Goal: Task Accomplishment & Management: Complete application form

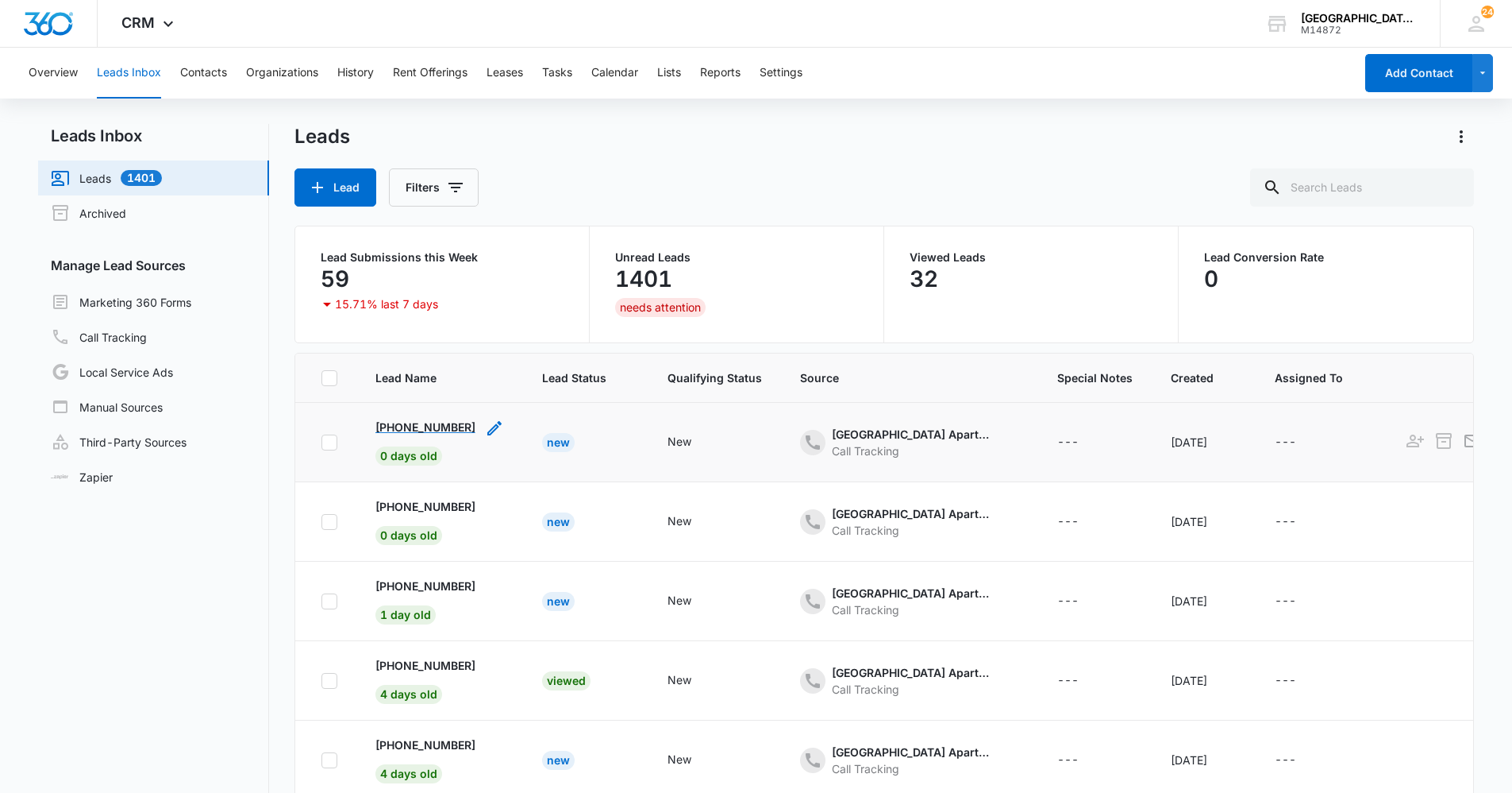
click at [440, 429] on p "[PHONE_NUMBER]" at bounding box center [425, 427] width 100 height 17
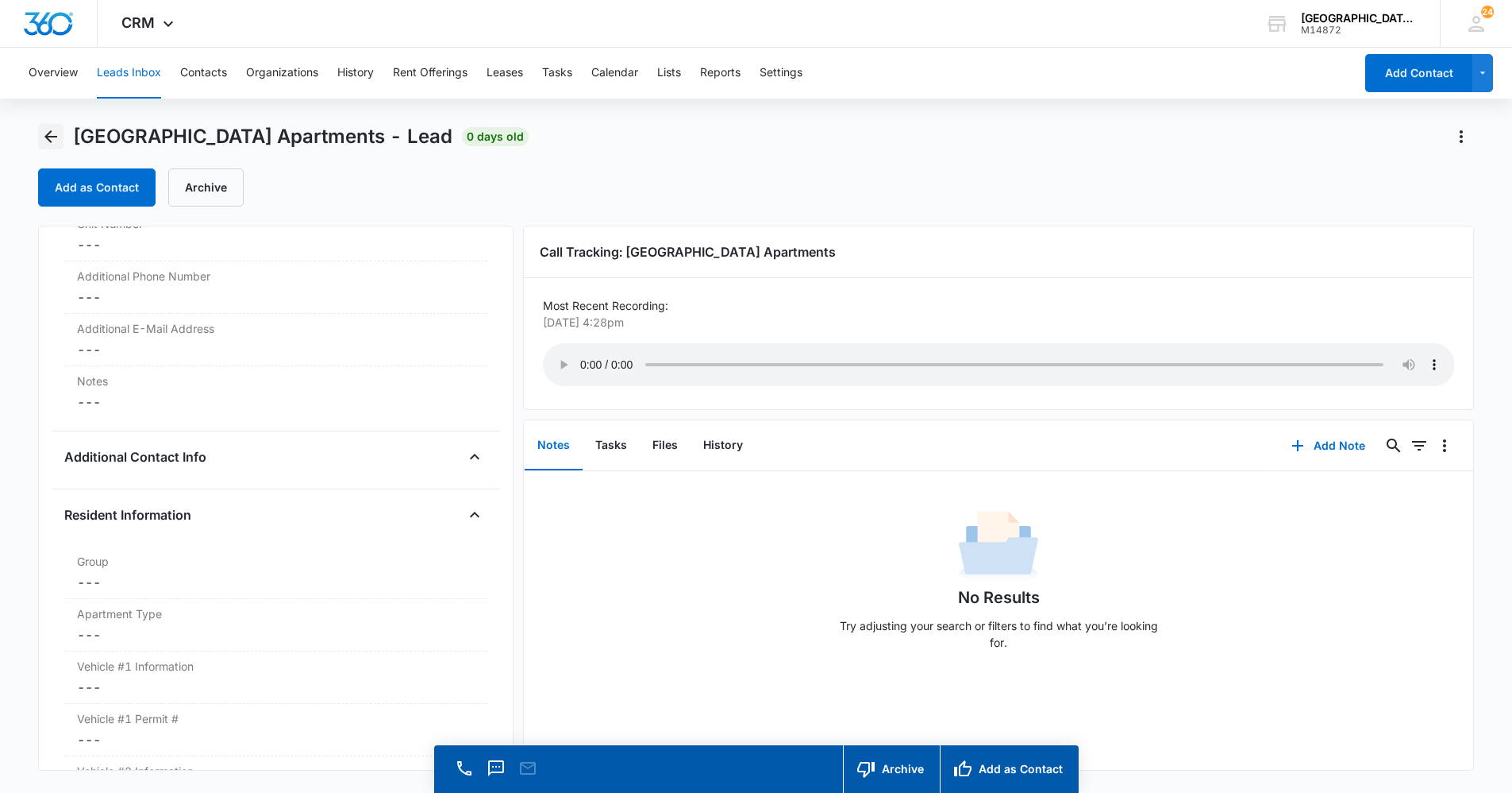
click at [57, 136] on icon "Back" at bounding box center [50, 136] width 19 height 19
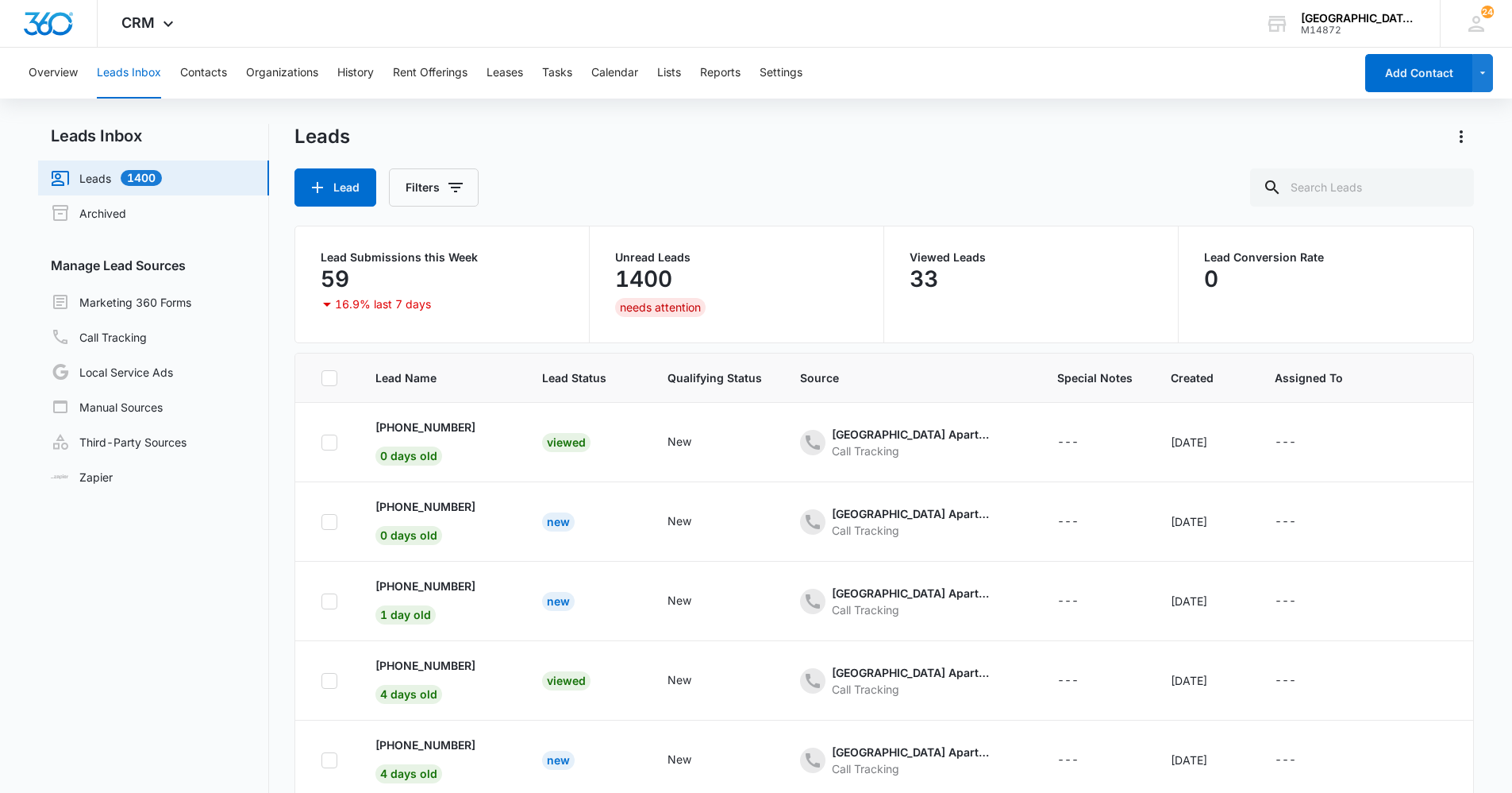
scroll to position [79, 0]
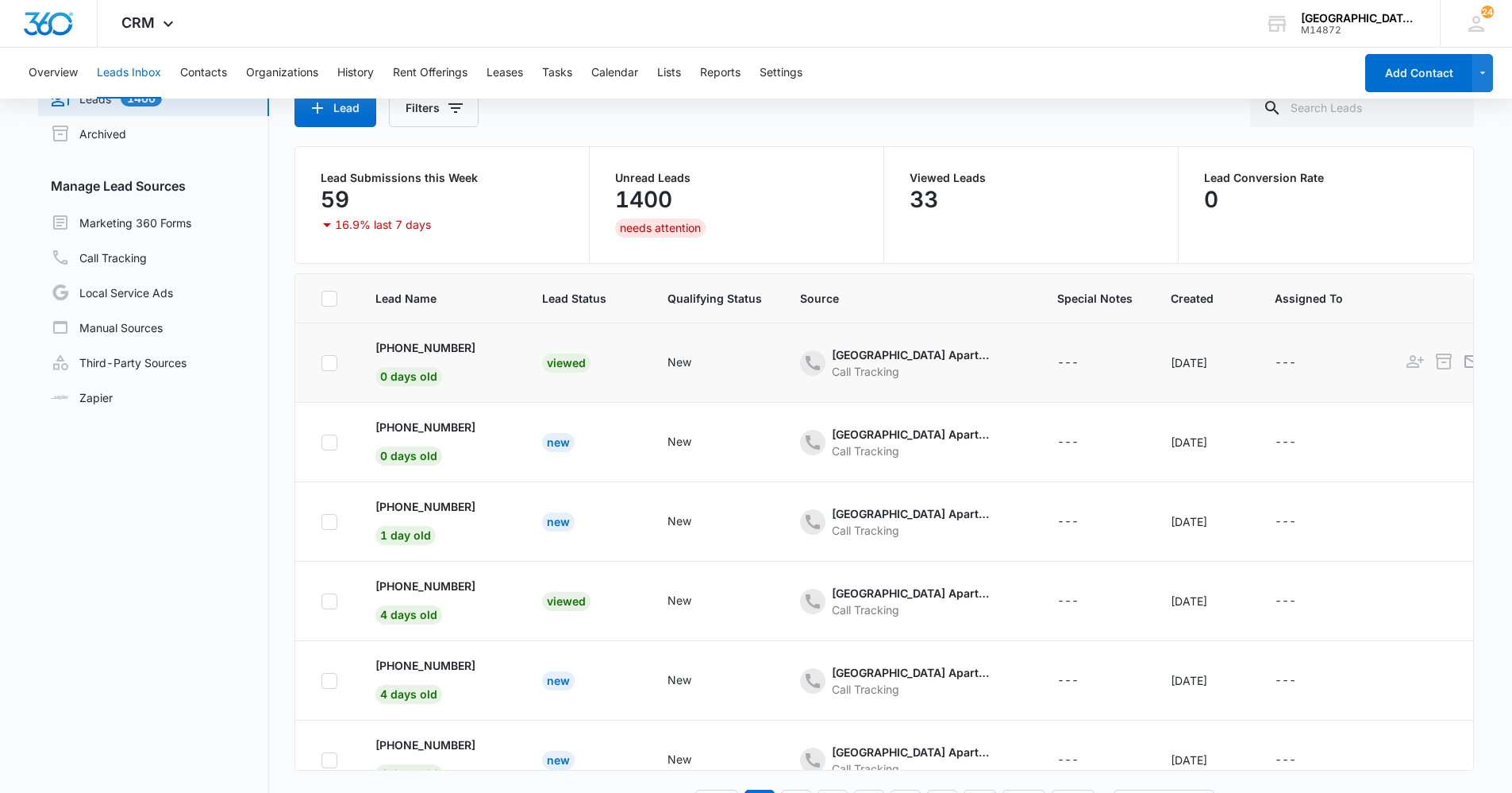
click at [324, 360] on icon at bounding box center [329, 363] width 14 height 14
click at [322, 362] on input "checkbox" at bounding box center [321, 362] width 1 height 1
click at [324, 360] on icon at bounding box center [329, 363] width 14 height 14
click at [322, 362] on input "checkbox" at bounding box center [321, 362] width 1 height 1
click at [324, 360] on icon at bounding box center [329, 363] width 14 height 14
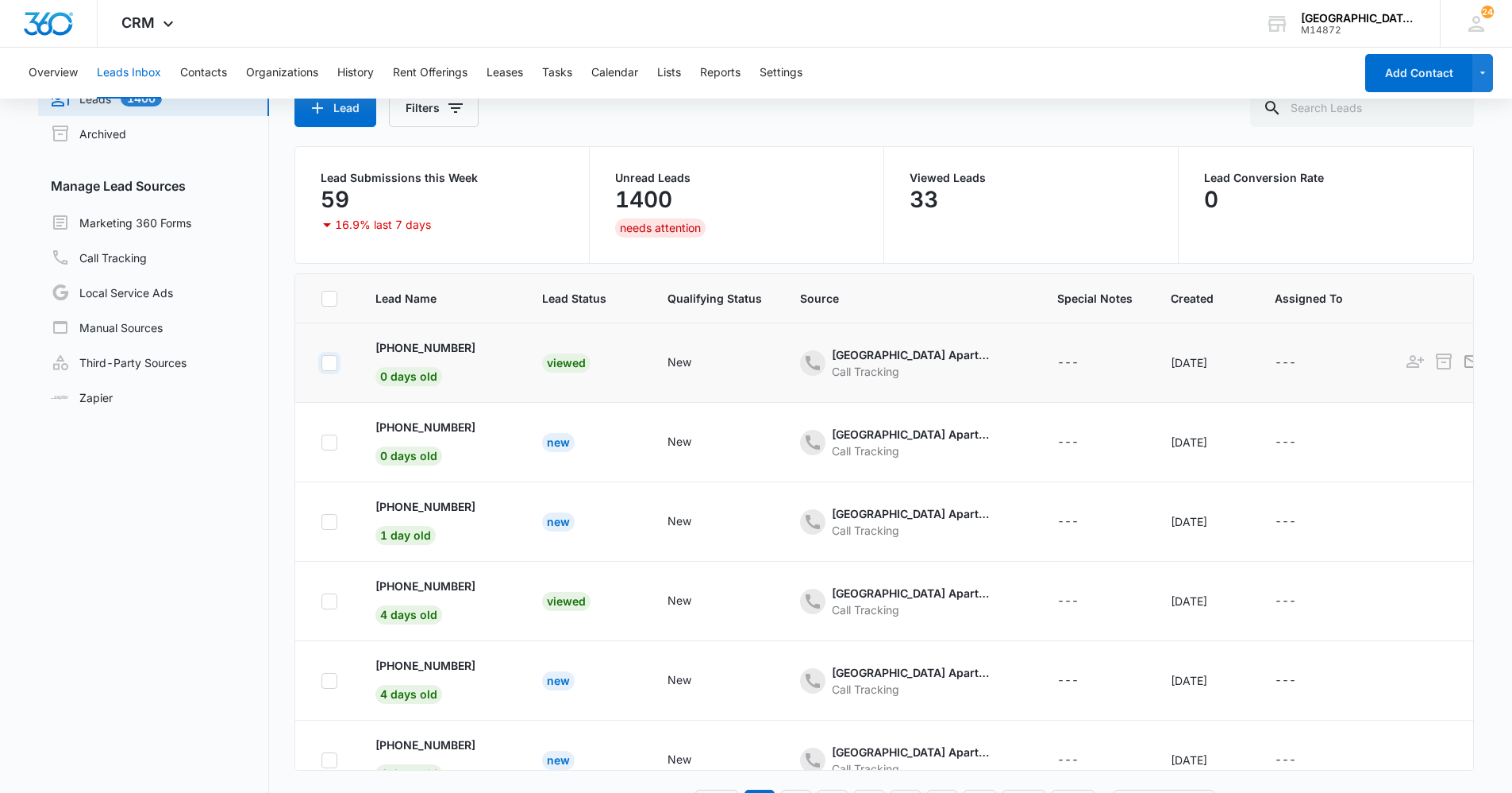
click at [322, 362] on input "checkbox" at bounding box center [321, 362] width 1 height 1
click at [324, 360] on icon at bounding box center [329, 363] width 14 height 14
click at [322, 362] on input "checkbox" at bounding box center [321, 362] width 1 height 1
checkbox input "false"
click at [168, 230] on link "Marketing 360 Forms" at bounding box center [121, 222] width 140 height 19
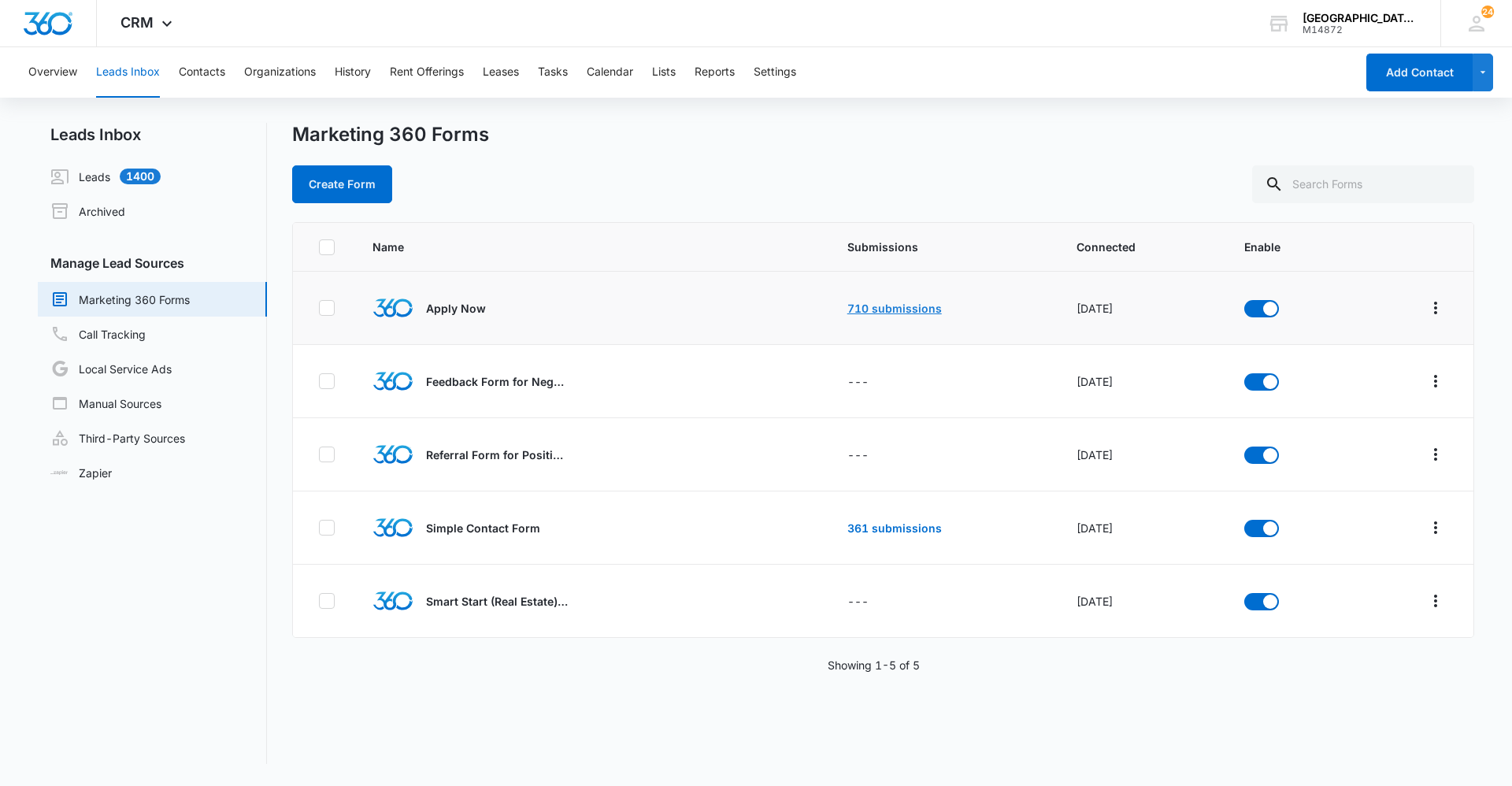
click at [916, 308] on link "710 submissions" at bounding box center [895, 308] width 95 height 14
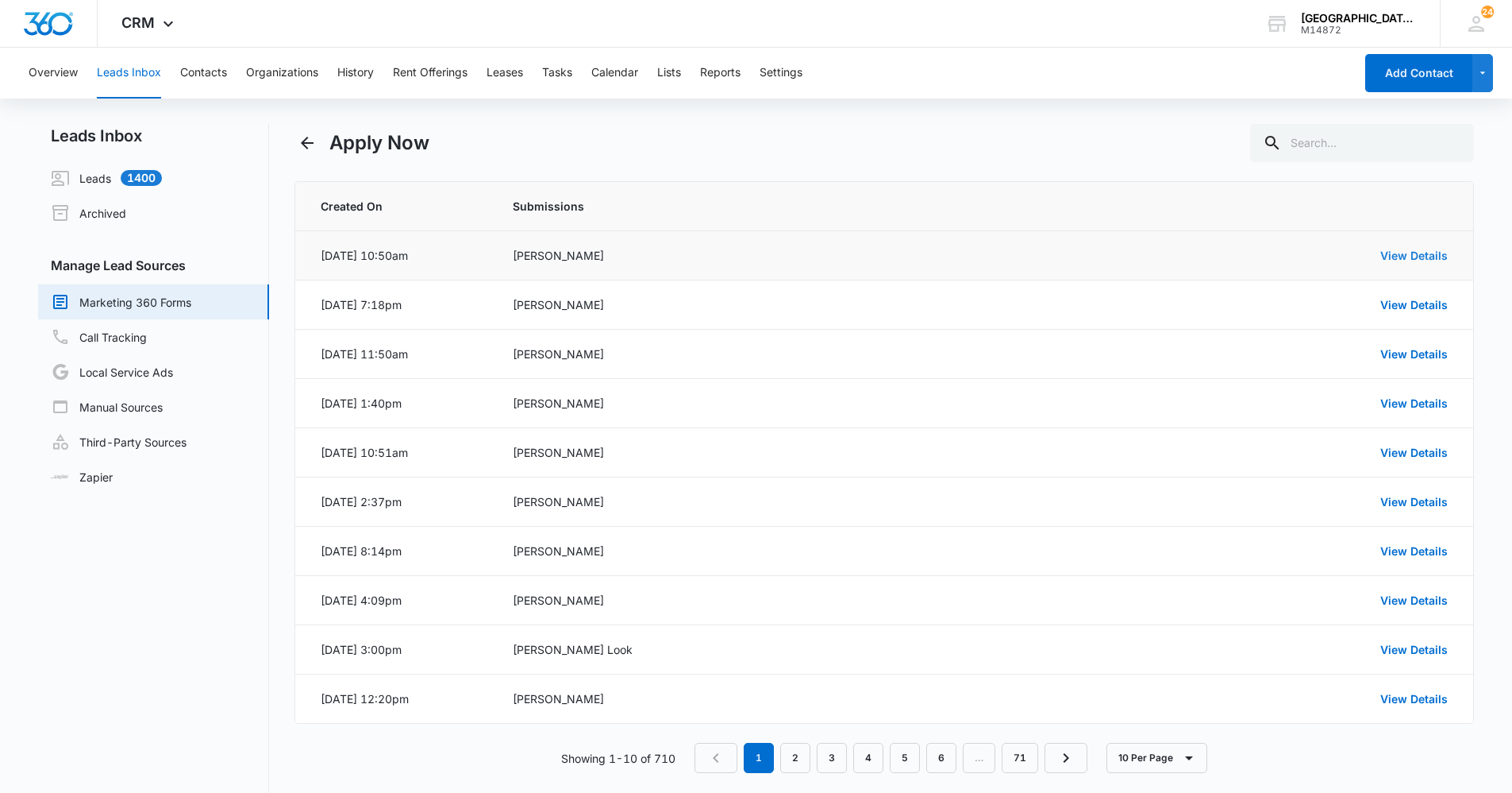
click at [1392, 253] on link "View Details" at bounding box center [1414, 256] width 67 height 14
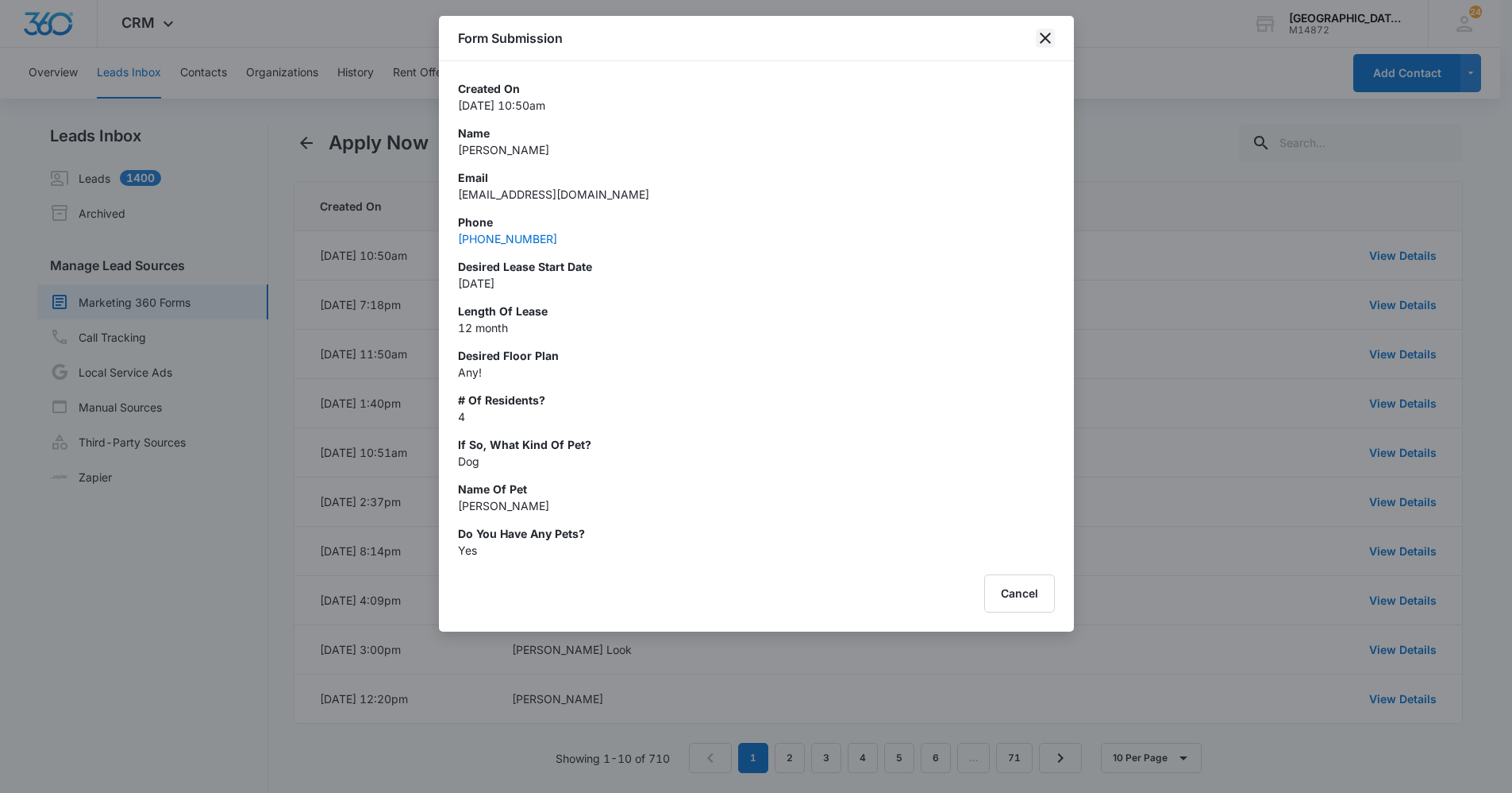
click at [1040, 40] on icon "close" at bounding box center [1045, 38] width 19 height 19
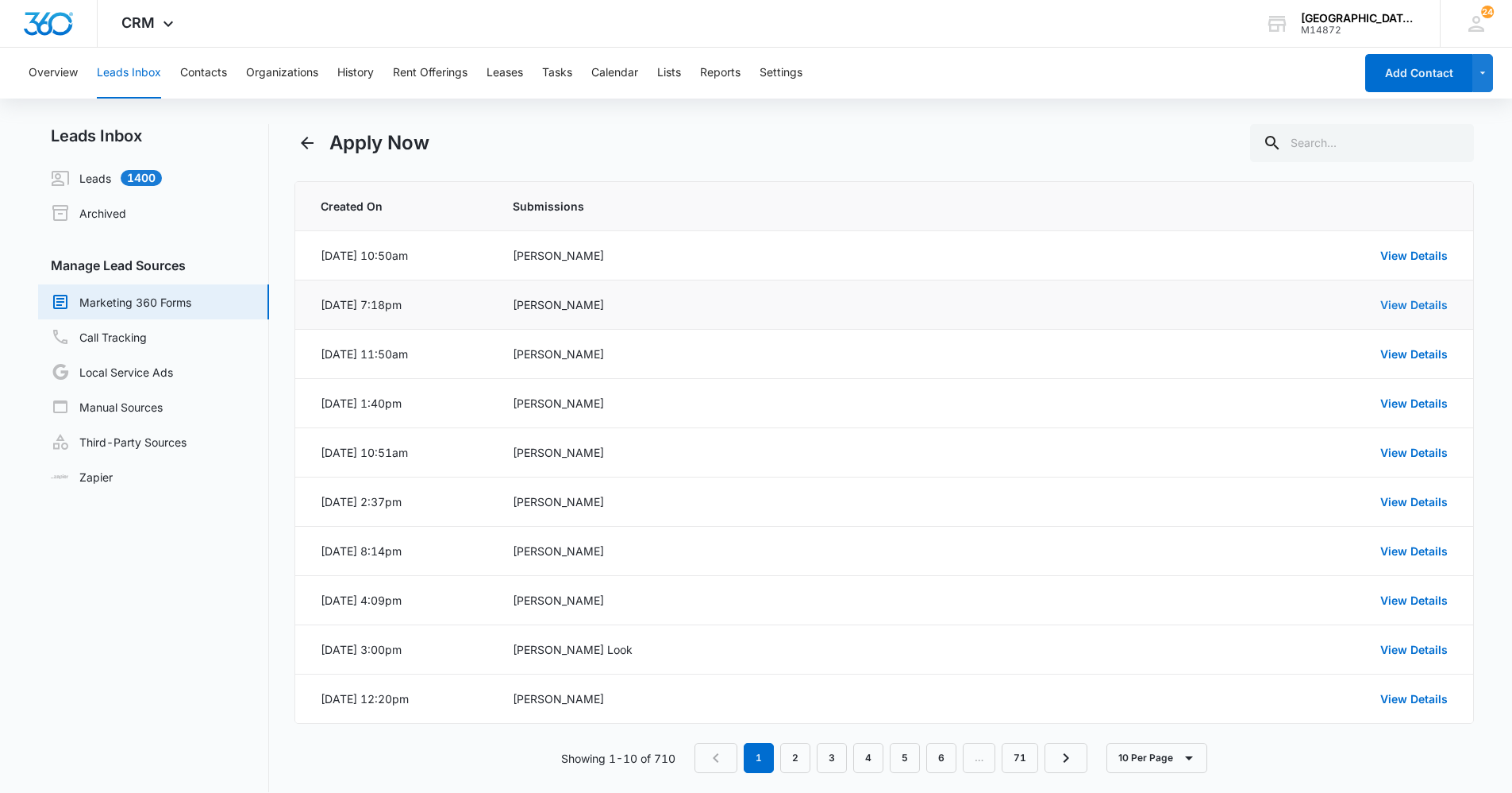
click at [1403, 299] on link "View Details" at bounding box center [1414, 305] width 67 height 14
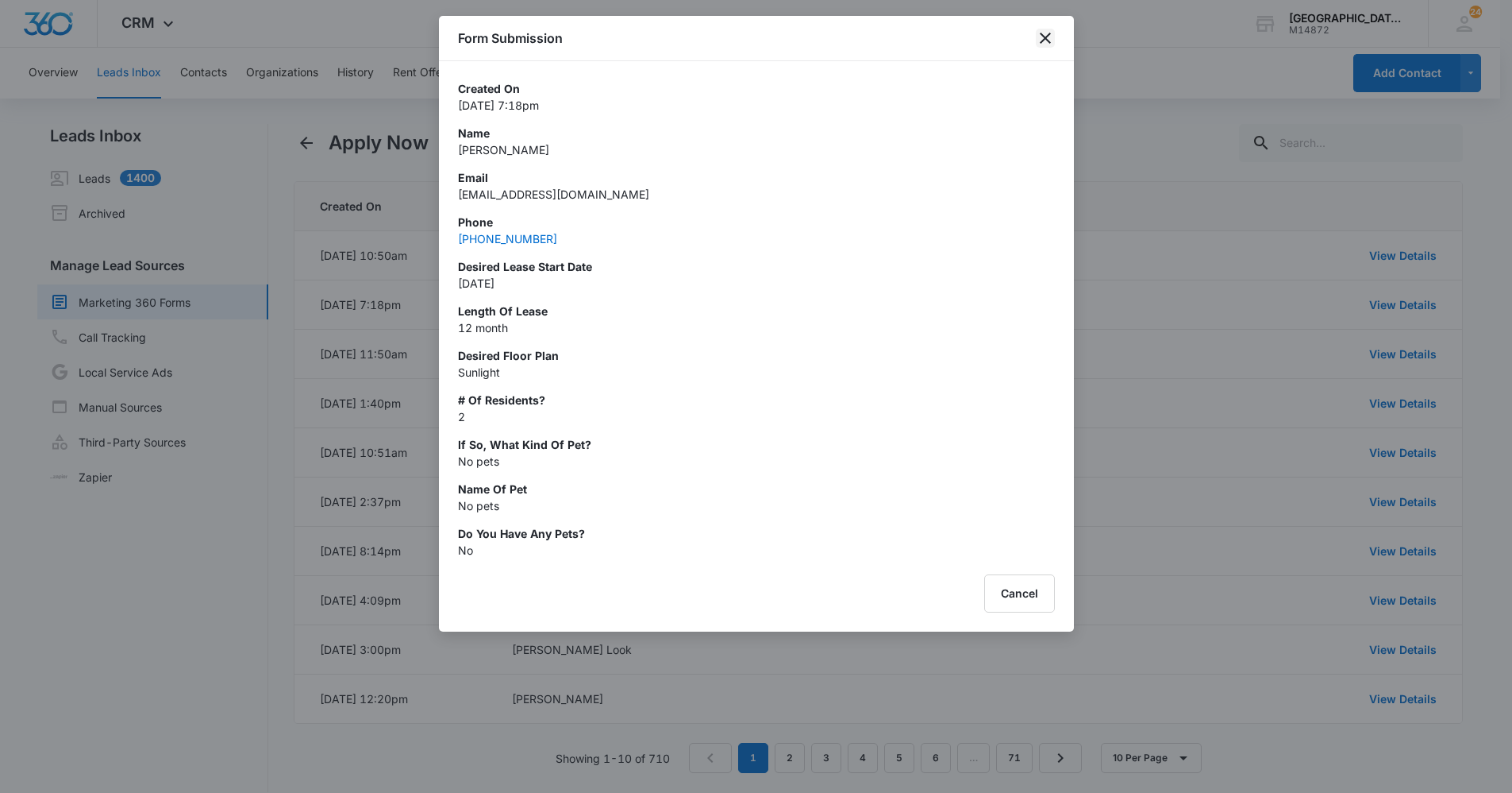
click at [1051, 41] on icon "close" at bounding box center [1045, 38] width 19 height 19
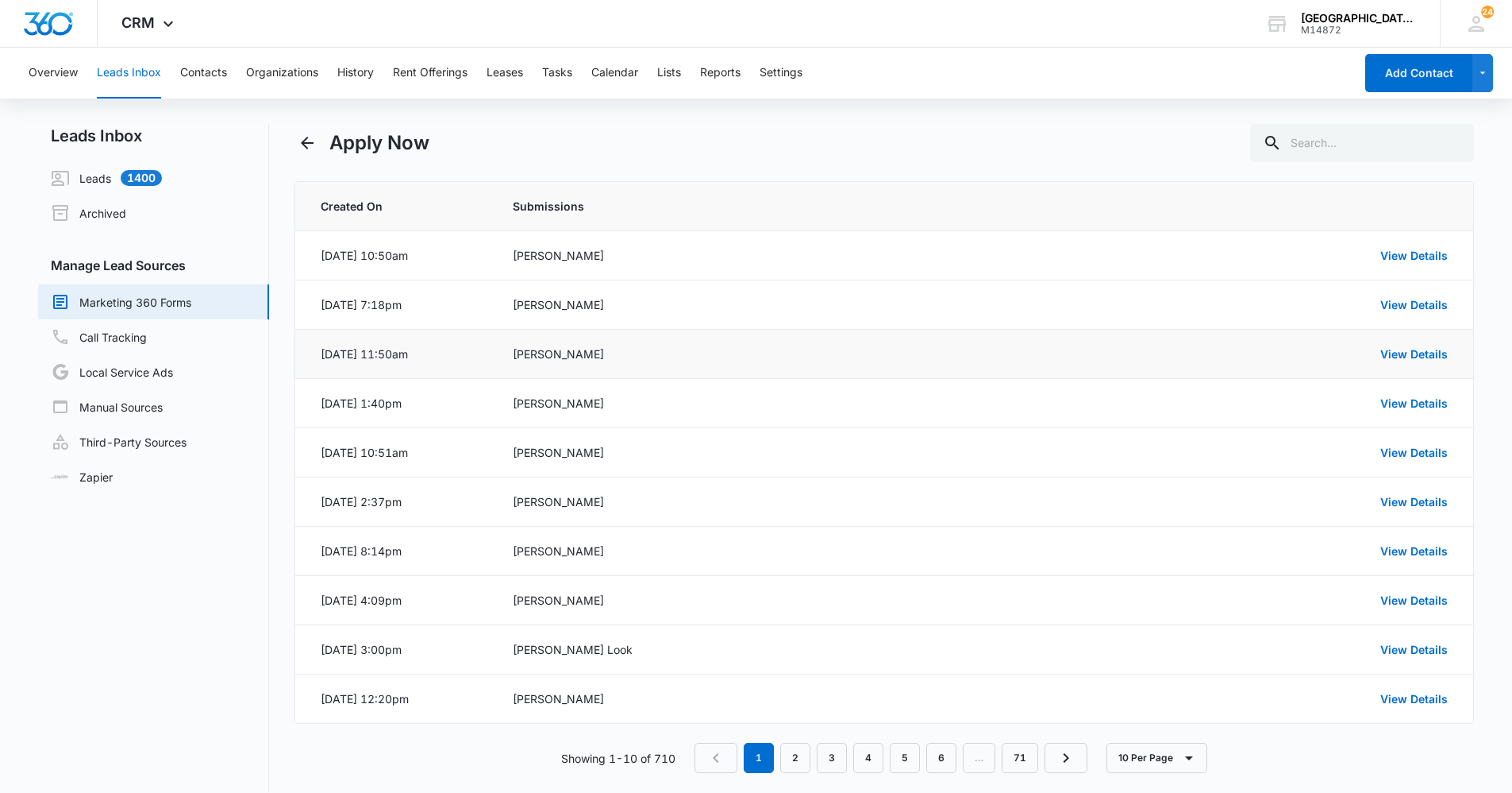
click at [545, 357] on div "[PERSON_NAME]" at bounding box center [780, 354] width 536 height 17
click at [1405, 359] on link "View Details" at bounding box center [1414, 353] width 67 height 14
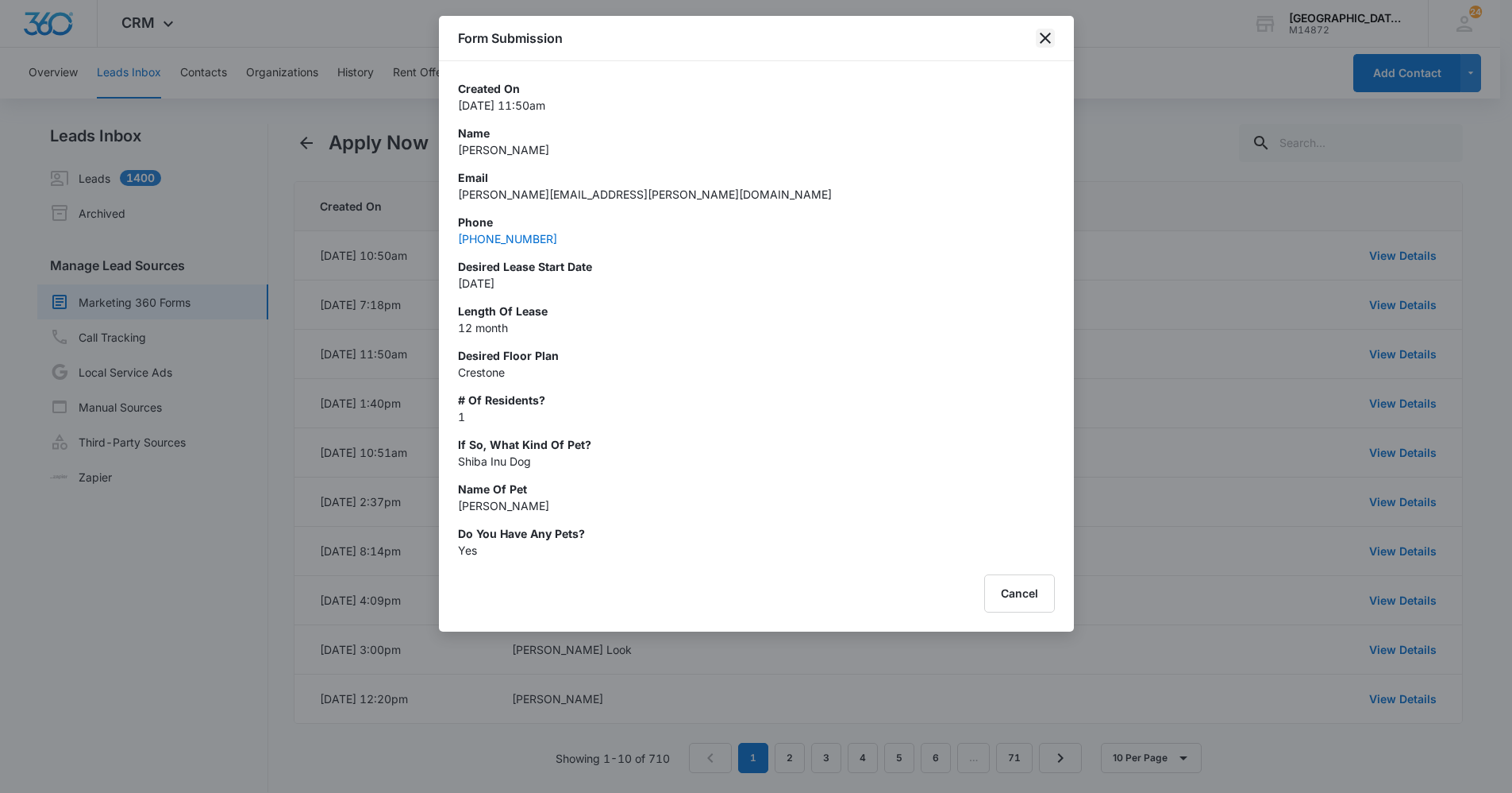
click at [1045, 33] on icon "close" at bounding box center [1045, 38] width 19 height 19
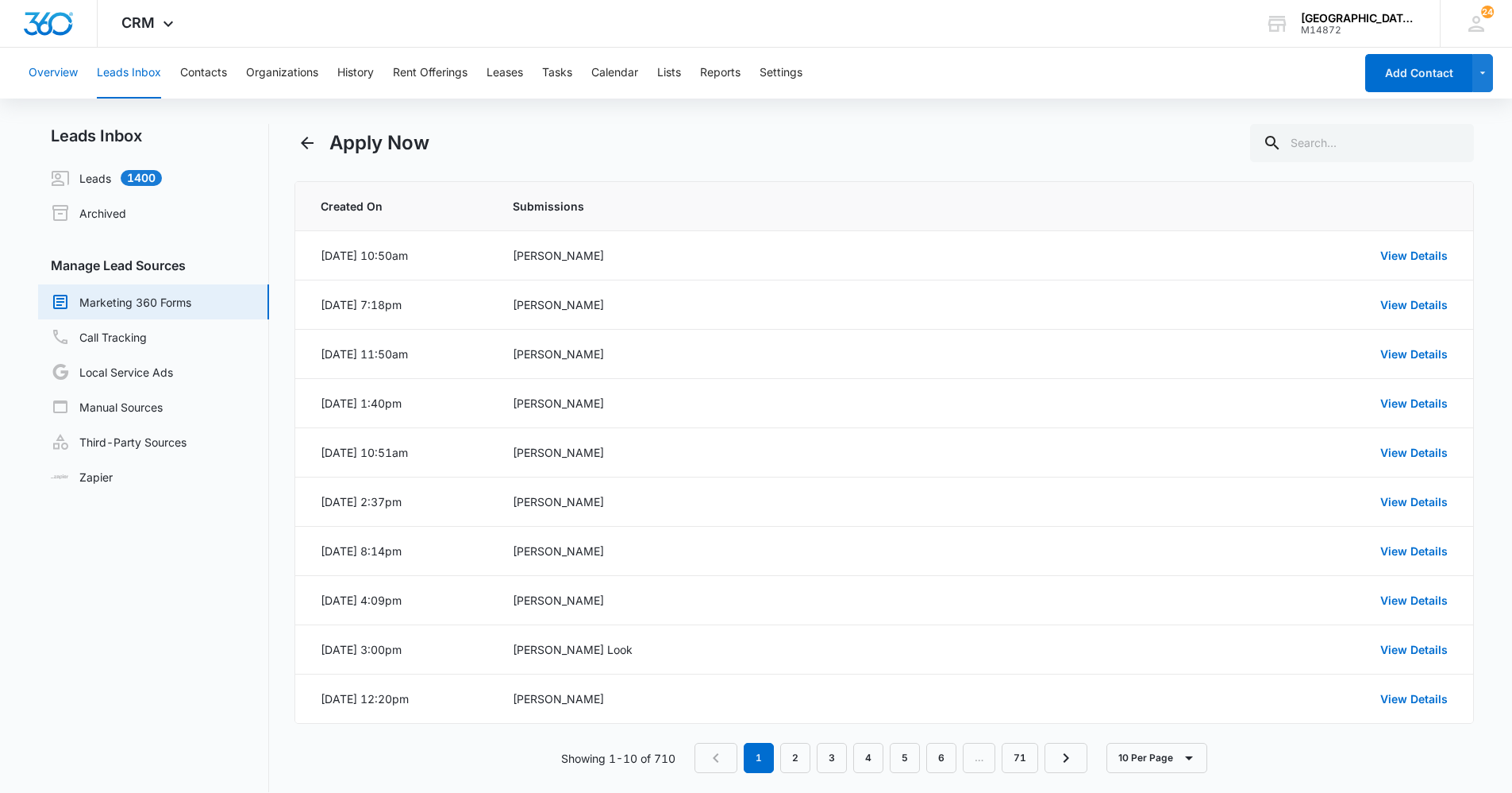
click at [66, 71] on button "Overview" at bounding box center [54, 73] width 49 height 51
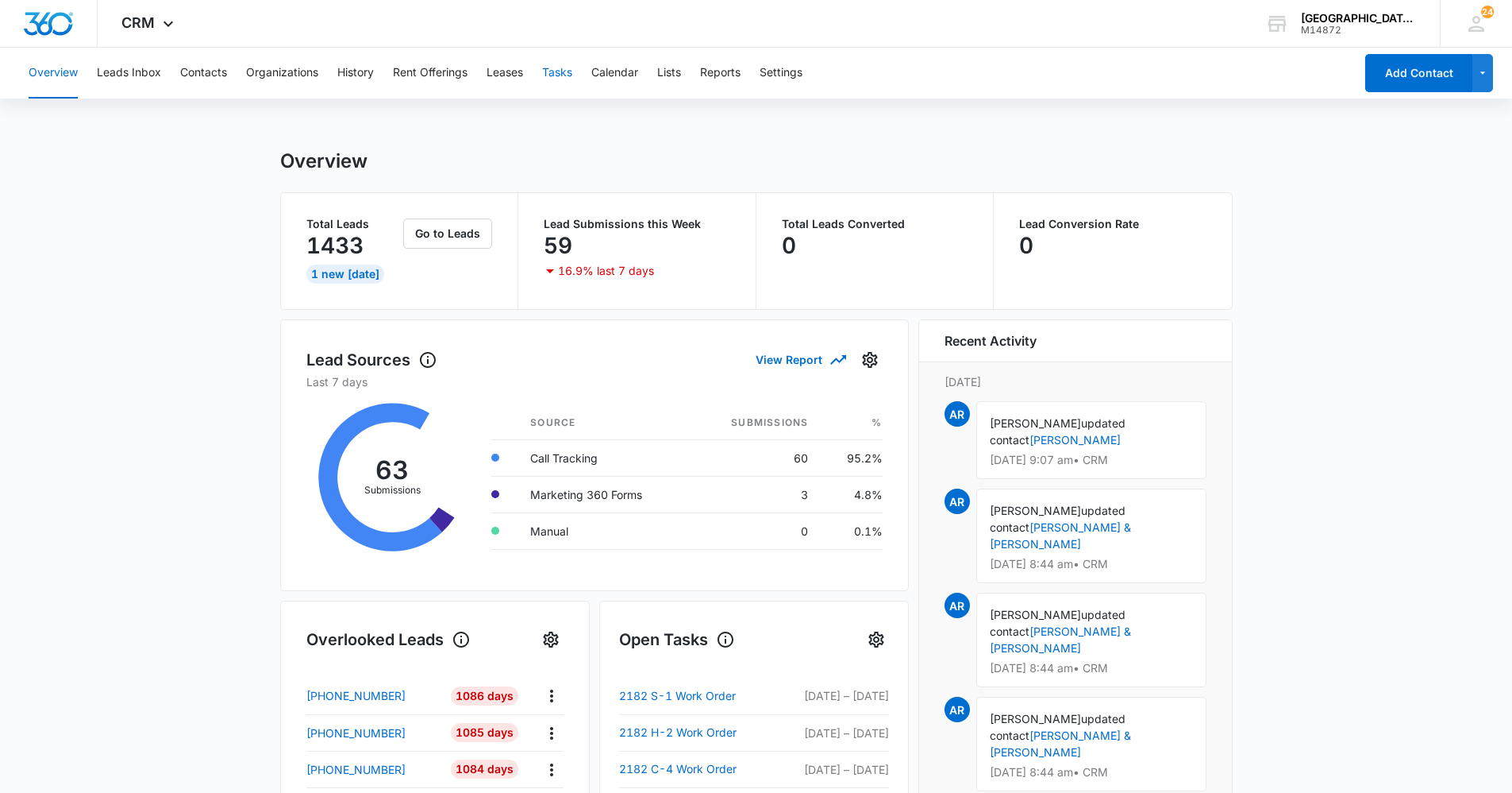
click at [570, 72] on button "Tasks" at bounding box center [557, 73] width 30 height 51
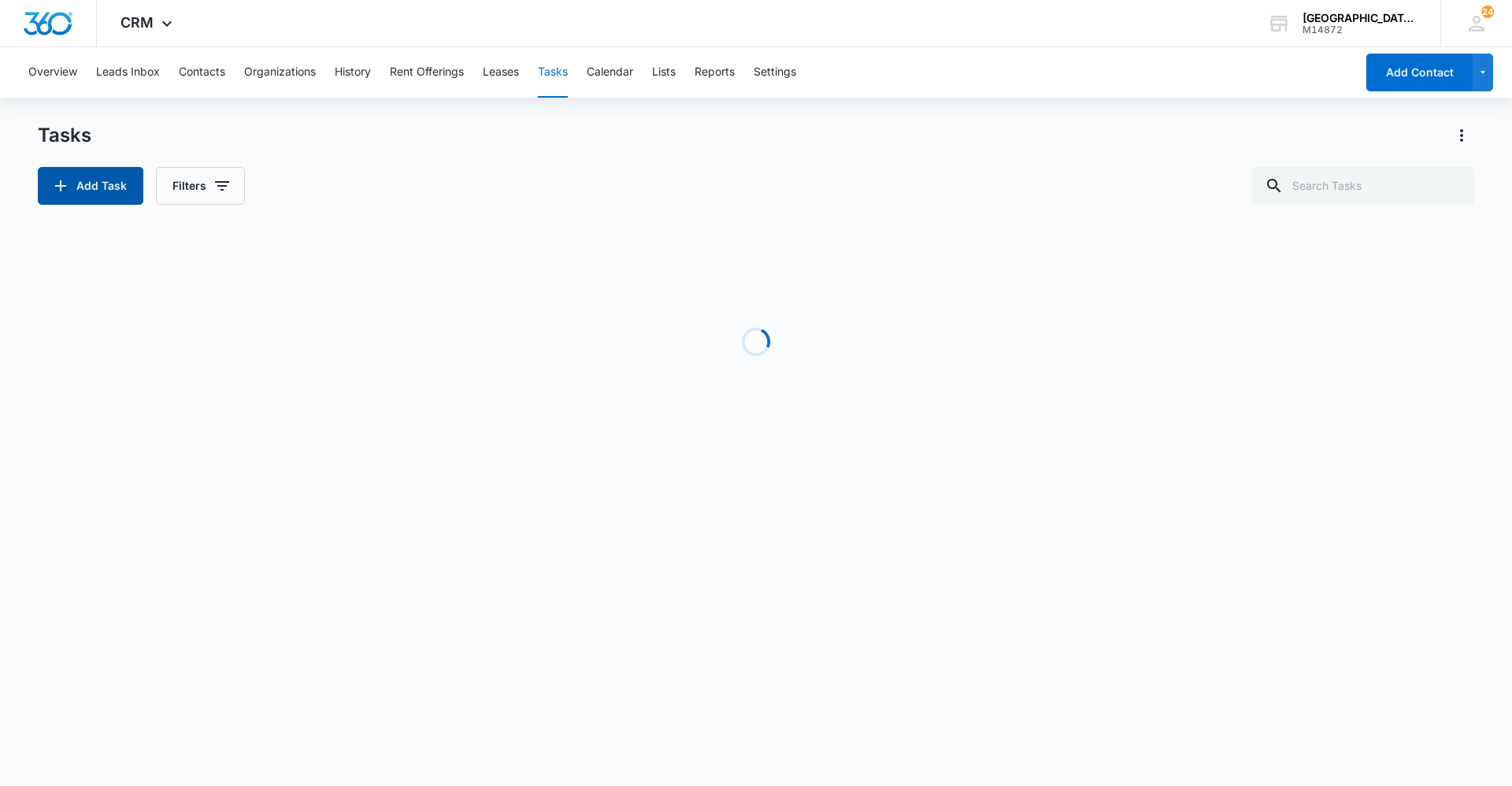
click at [126, 178] on button "Add Task" at bounding box center [90, 186] width 106 height 38
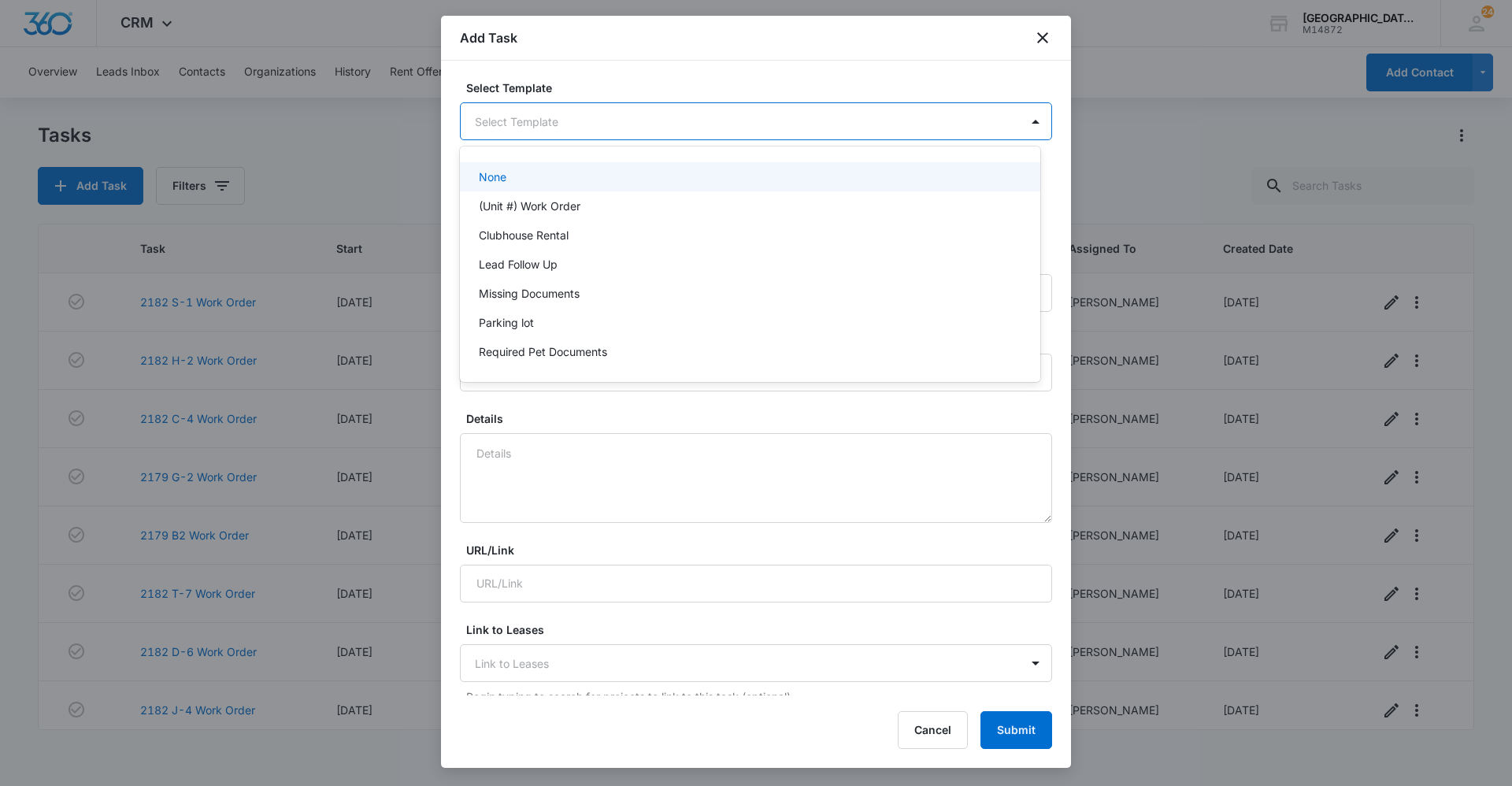
click at [1007, 110] on body "CRM Apps Reputation Websites Forms CRM Email Social Content Ads Intelligence Fi…" at bounding box center [756, 393] width 1512 height 786
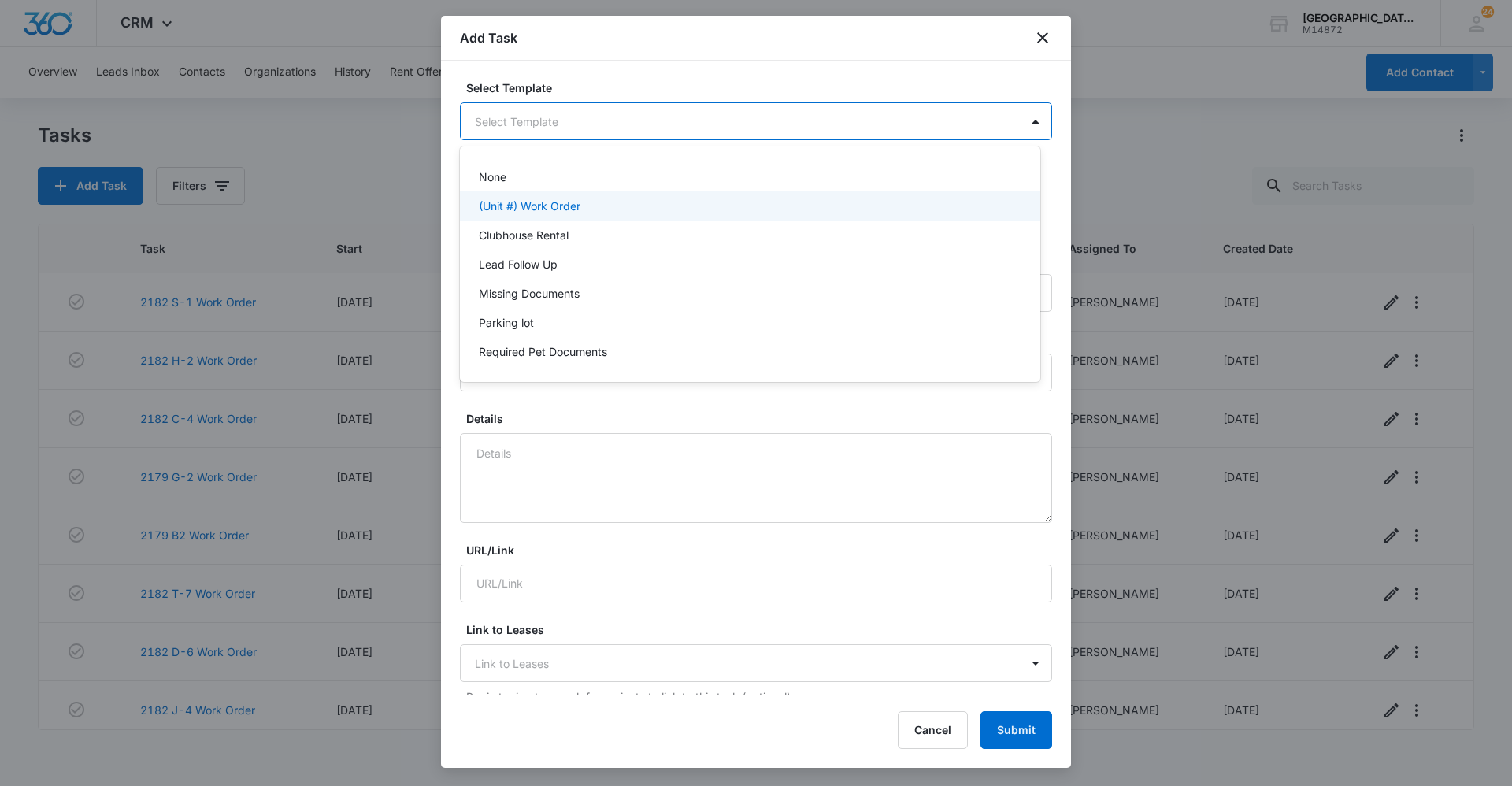
click at [828, 214] on div "(Unit #) Work Order" at bounding box center [748, 206] width 540 height 17
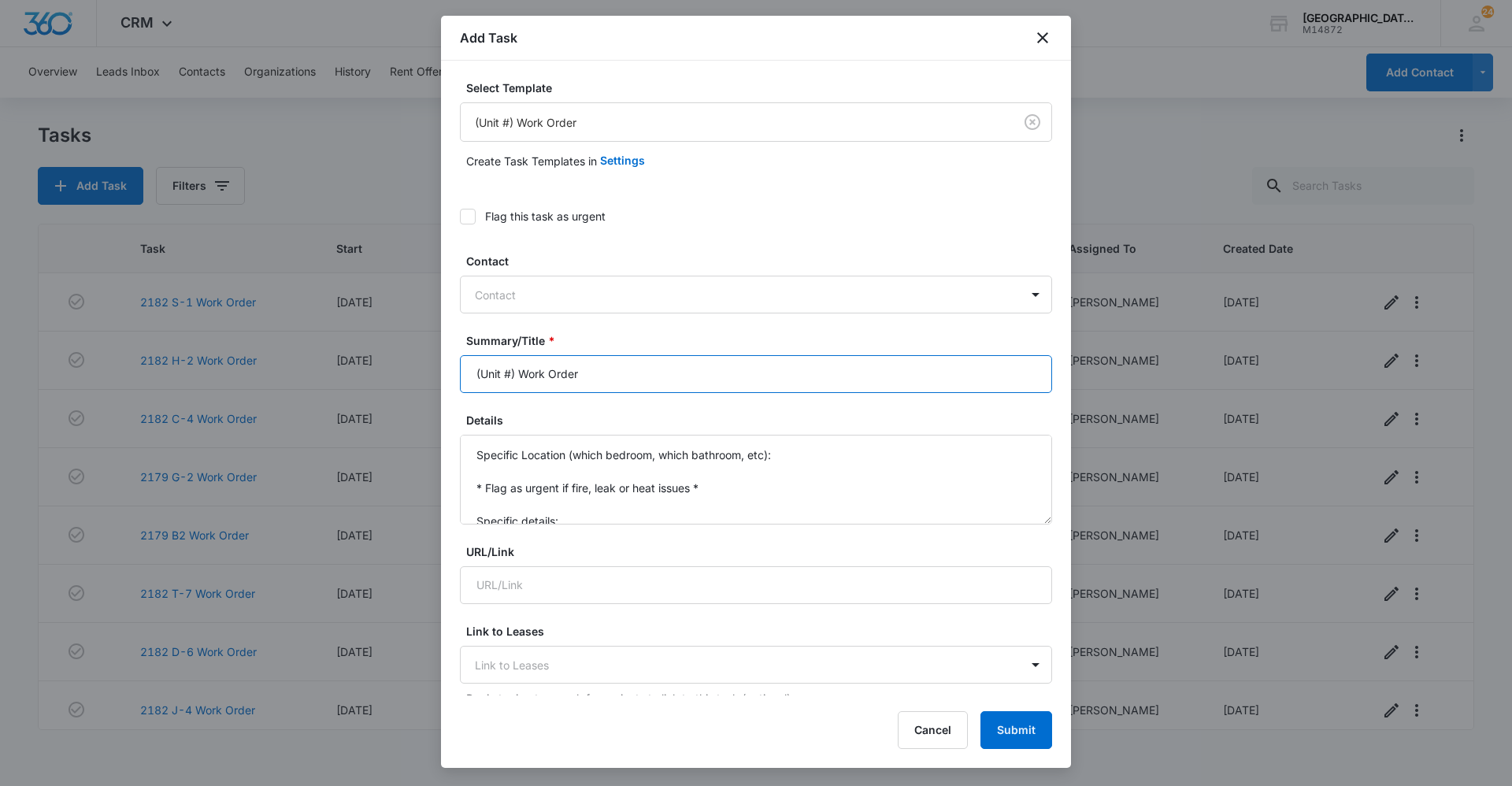
drag, startPoint x: 517, startPoint y: 371, endPoint x: 392, endPoint y: 370, distance: 125.0
click at [392, 370] on body "CRM Apps Reputation Websites Forms CRM Email Social Content Ads Intelligence Fi…" at bounding box center [756, 393] width 1512 height 786
type input "2182 H-7 Work Order"
drag, startPoint x: 472, startPoint y: 457, endPoint x: 721, endPoint y: 539, distance: 262.2
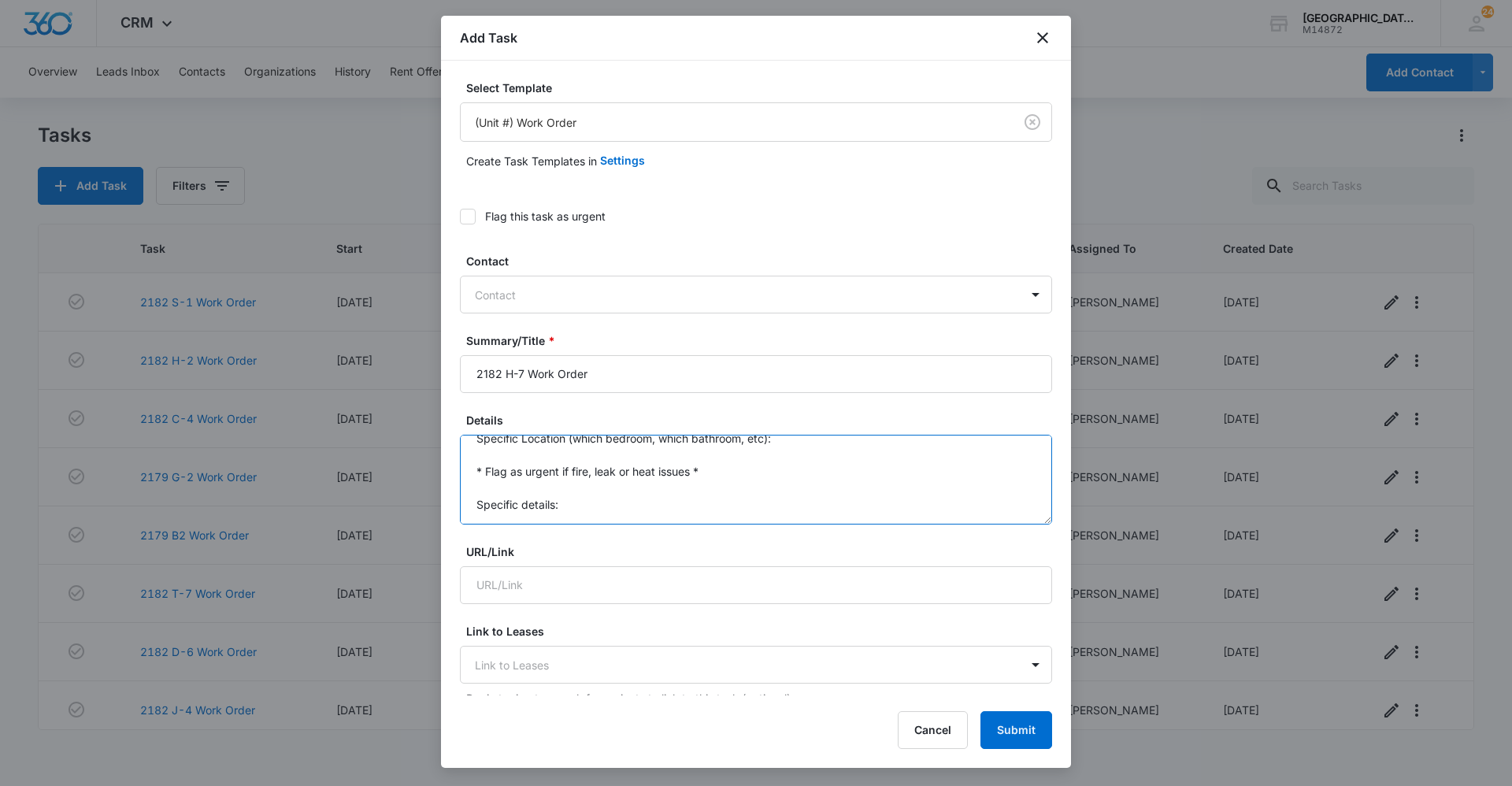
click at [721, 539] on form "Select Template (Unit #) Work Order Create Task Templates in Settings Flag this…" at bounding box center [756, 797] width 592 height 1435
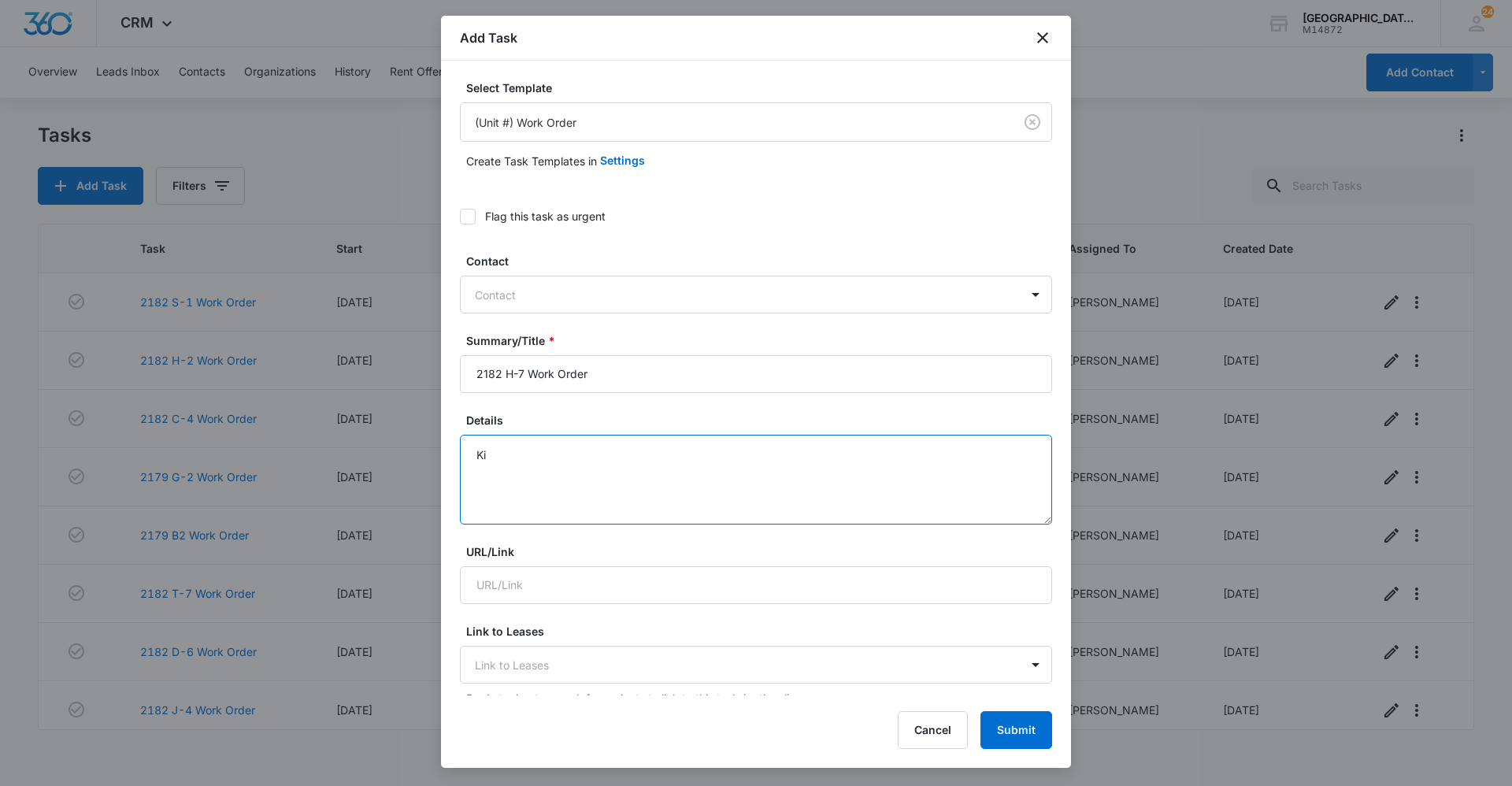
type textarea "K"
click at [495, 453] on textarea "The top right kitchen cabinet next to the sink" at bounding box center [756, 480] width 592 height 89
click at [478, 453] on textarea "The top right kitchen cabinet next to the sink" at bounding box center [756, 480] width 592 height 89
click at [710, 452] on textarea "The top right kitchen cabinet next to the sink" at bounding box center [756, 480] width 592 height 89
click at [661, 453] on textarea "The top right kitchen cabinet next to the sink's bottom fell out" at bounding box center [756, 480] width 592 height 89
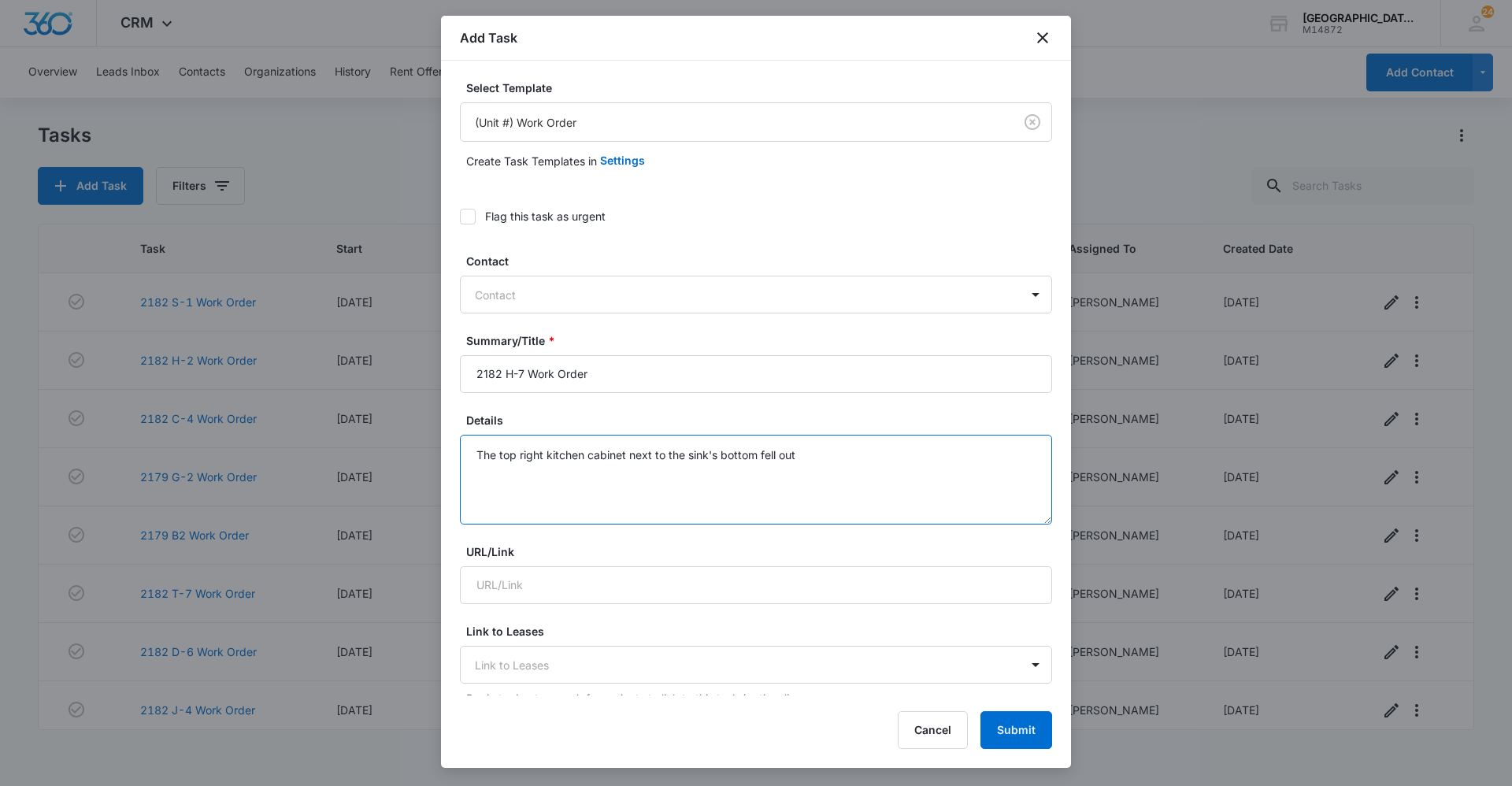
click at [589, 454] on textarea "The top right kitchen cabinet next to the sink's bottom fell out" at bounding box center [756, 480] width 592 height 89
click at [650, 453] on textarea "The top right cabinet next to the sink's bottom fell out" at bounding box center [756, 480] width 592 height 89
click at [761, 453] on textarea "The top right cabinet next to the kitchen sink's bottom fell out" at bounding box center [756, 480] width 592 height 89
click at [817, 457] on textarea "The top right cabinet next to the kitchen sink's bottom fell out" at bounding box center [756, 480] width 592 height 89
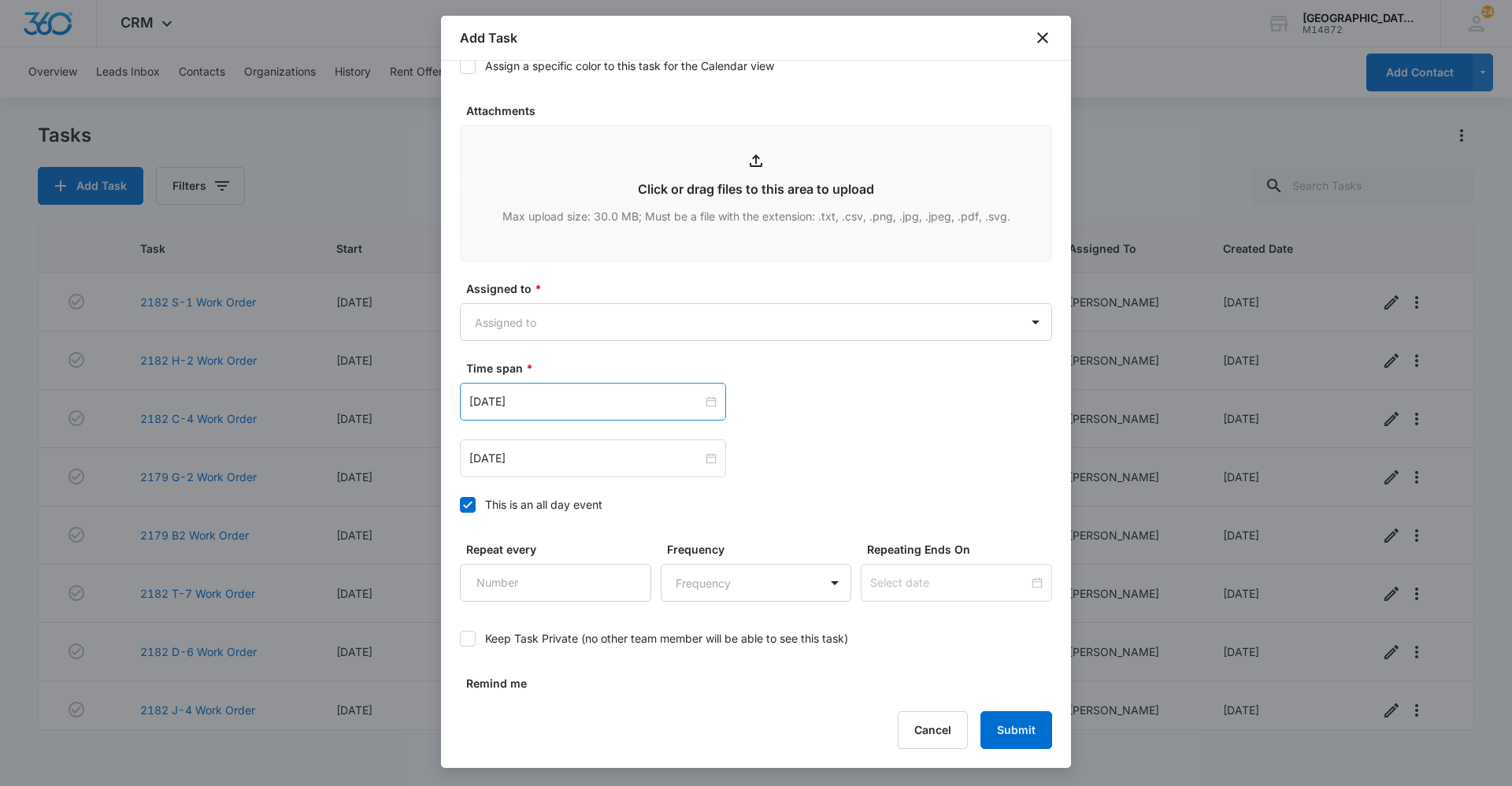
scroll to position [787, 0]
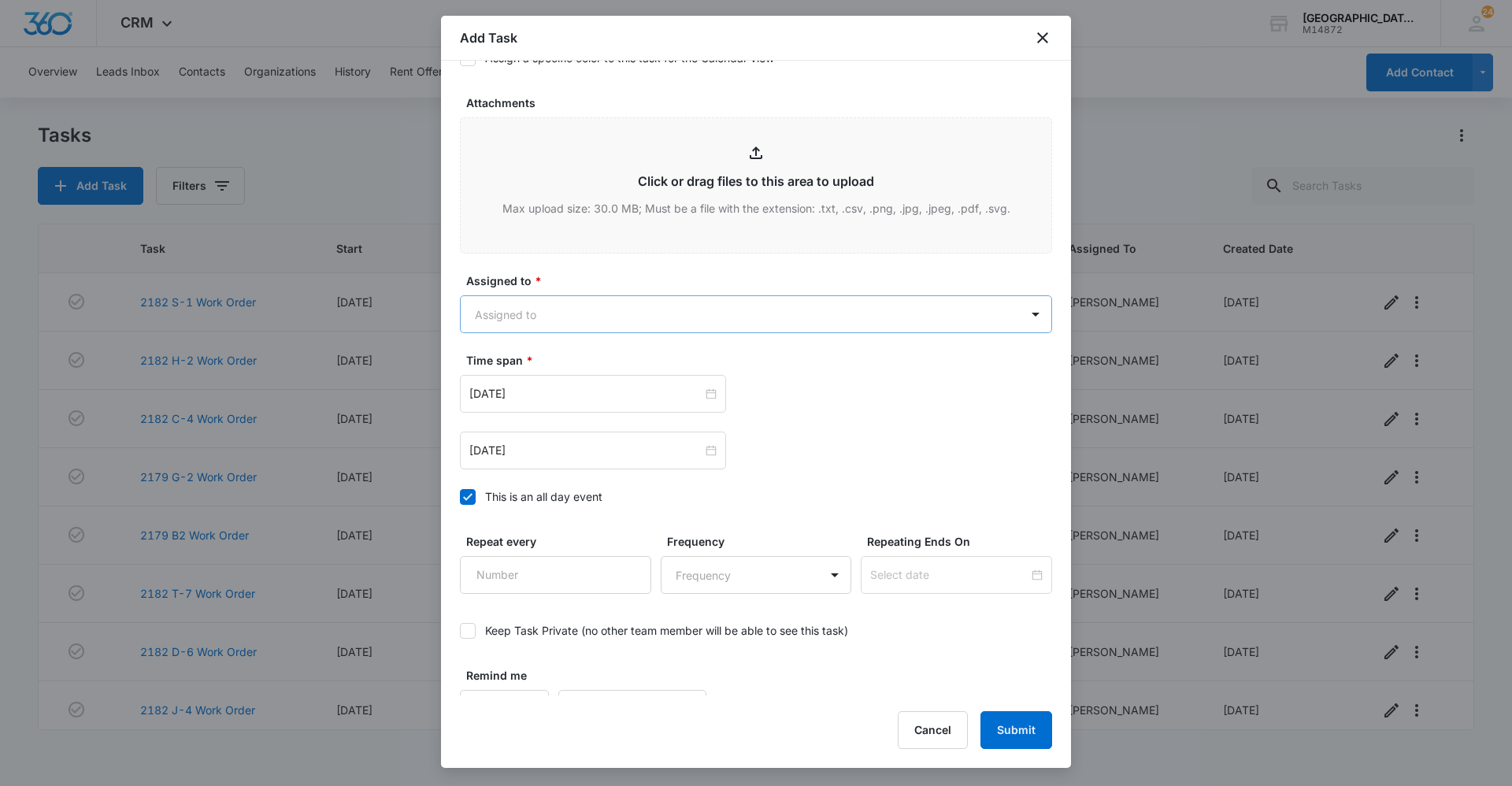
type textarea "The top right cabinet next to the kitchen sink's bottom fell out."
click at [836, 312] on body "CRM Apps Reputation Websites Forms CRM Email Social Content Ads Intelligence Fi…" at bounding box center [756, 393] width 1512 height 786
type input "[PERSON_NAME]"
click at [797, 367] on div "[PERSON_NAME]" at bounding box center [748, 370] width 540 height 17
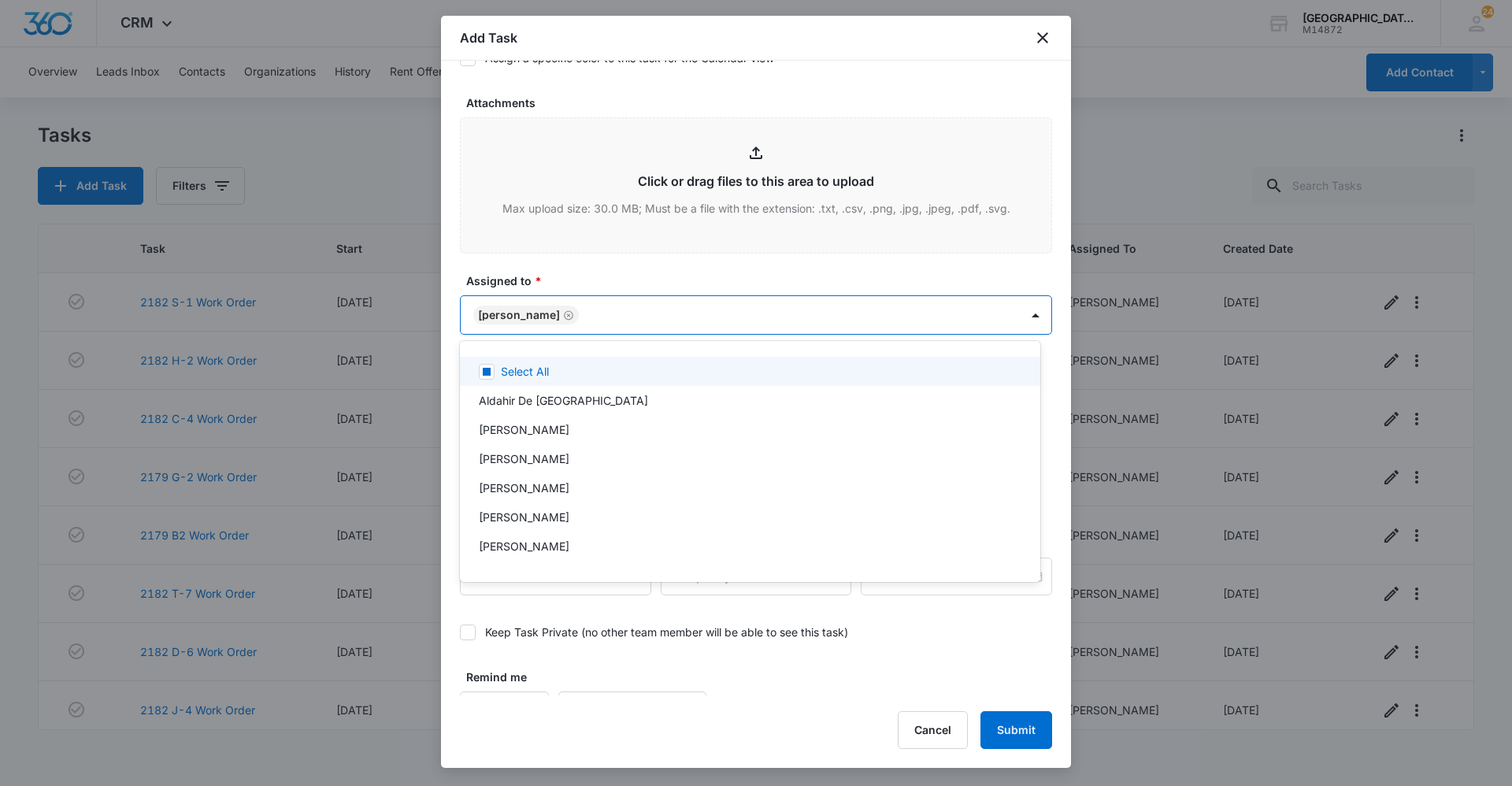
click at [834, 269] on div at bounding box center [756, 393] width 1512 height 786
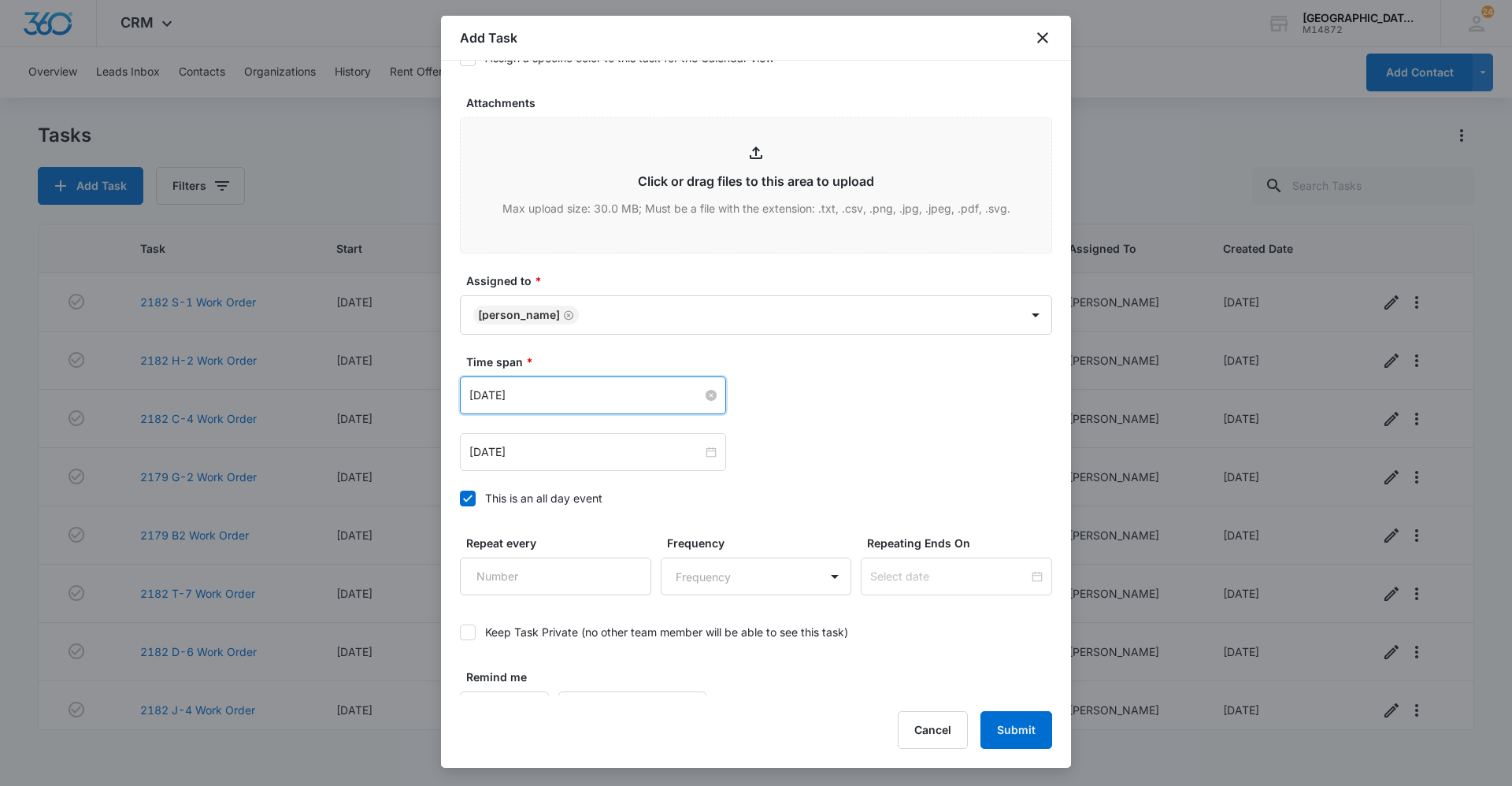
click at [593, 393] on input "[DATE]" at bounding box center [586, 395] width 233 height 18
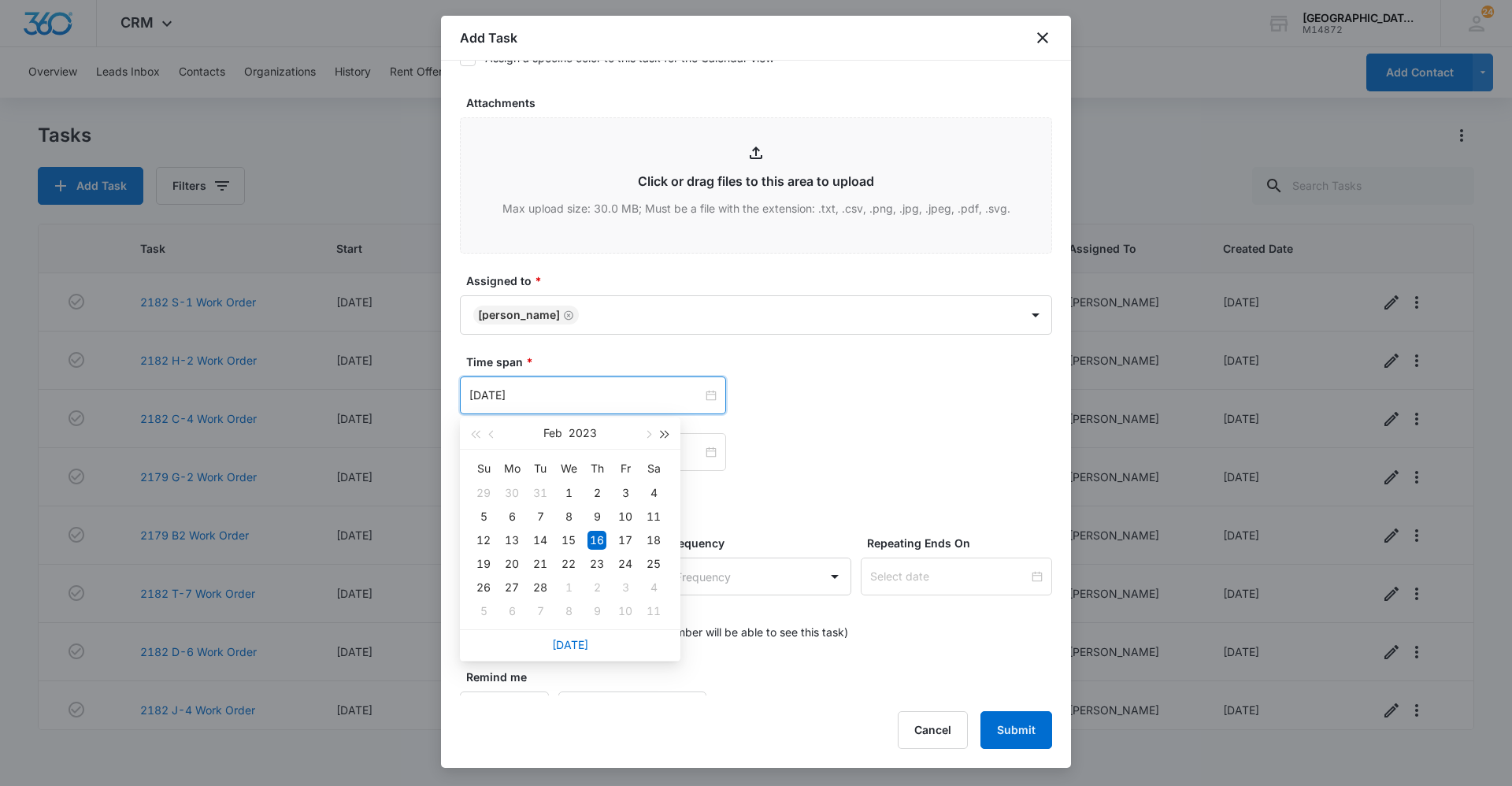
click at [671, 434] on button "button" at bounding box center [666, 432] width 18 height 31
click at [652, 432] on button "button" at bounding box center [647, 432] width 18 height 31
click at [651, 430] on button "button" at bounding box center [647, 432] width 18 height 31
click at [650, 430] on button "button" at bounding box center [647, 432] width 18 height 31
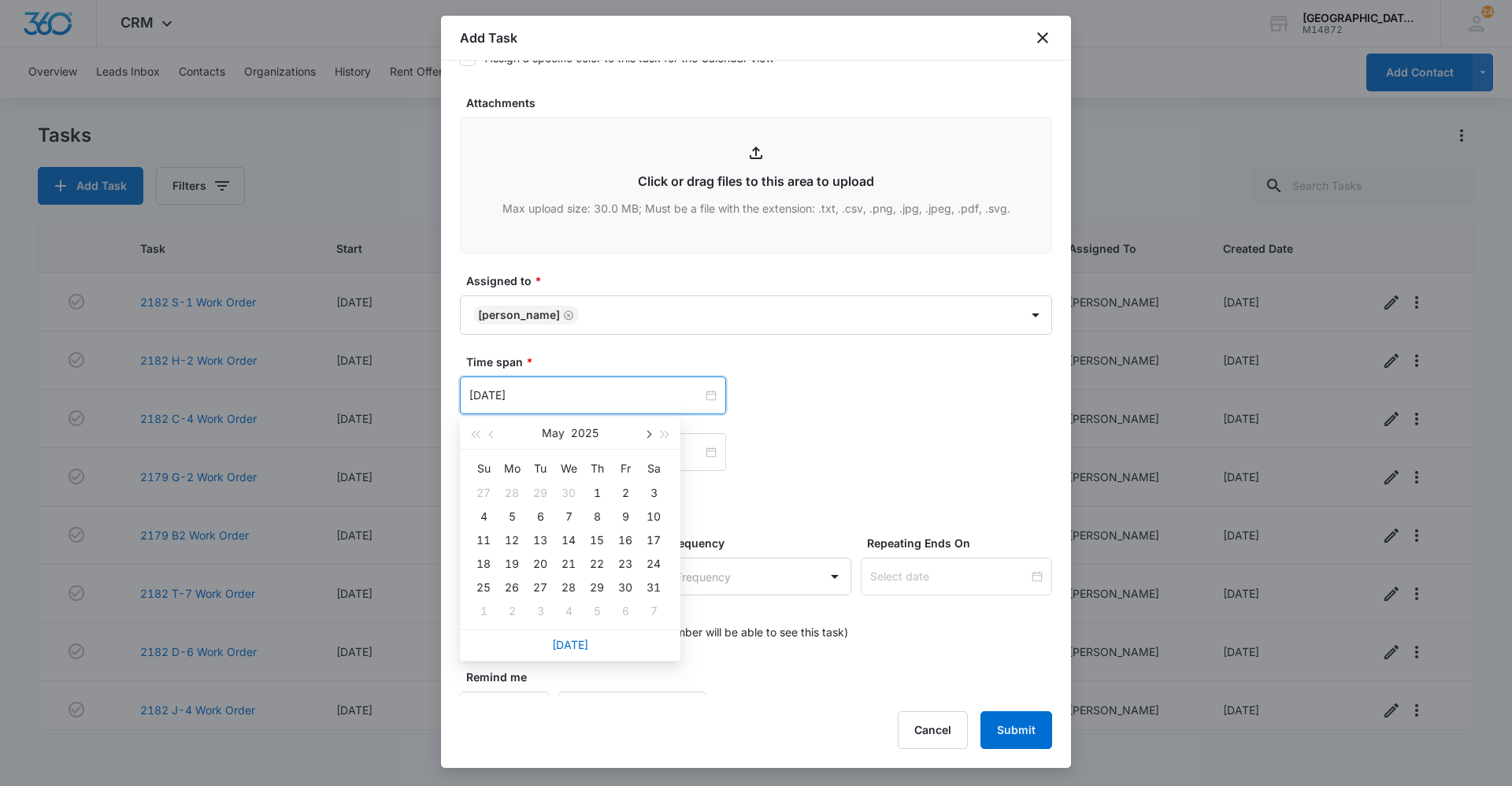
click at [650, 430] on button "button" at bounding box center [647, 432] width 18 height 31
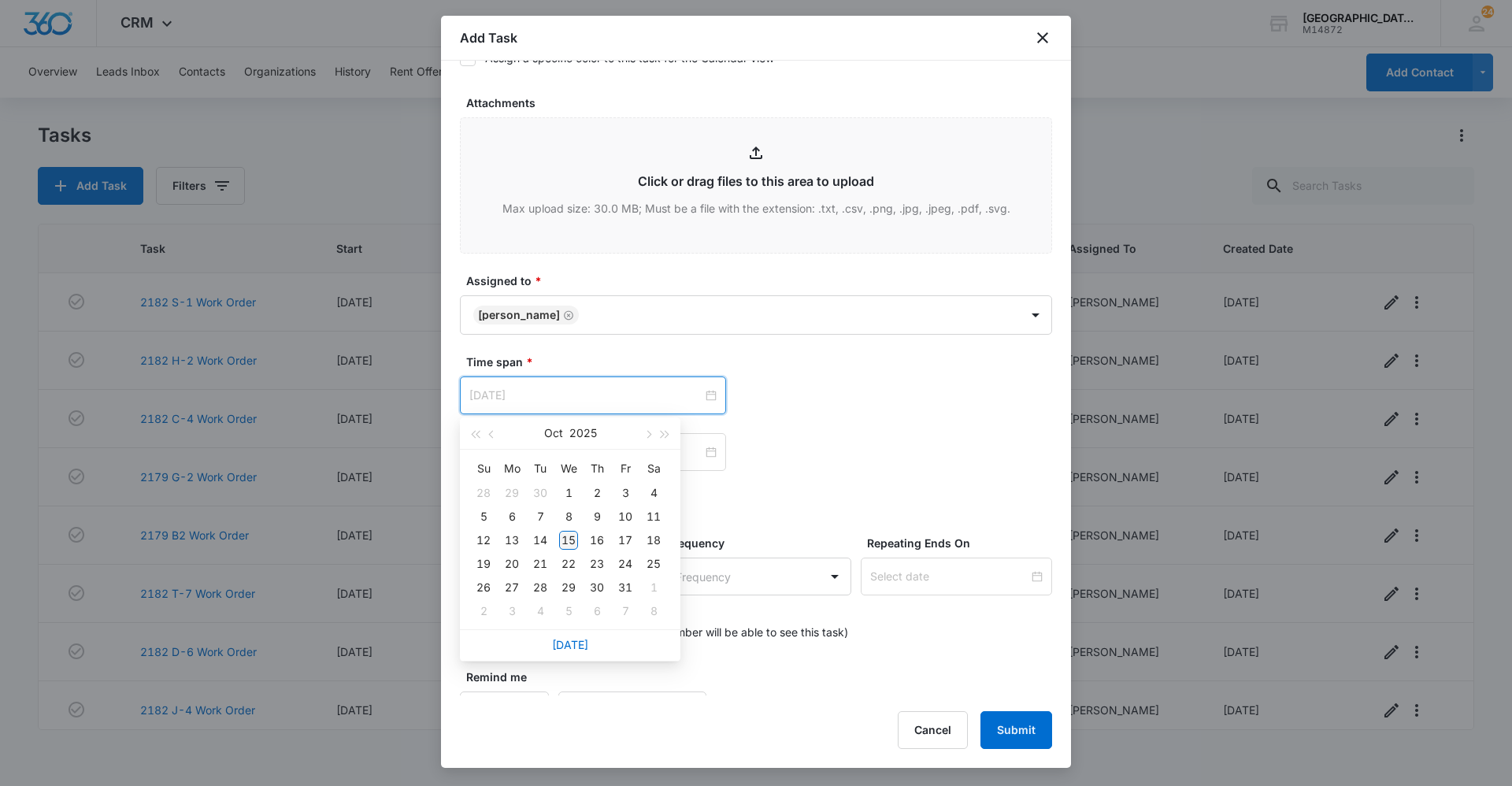
type input "[DATE]"
click at [575, 542] on div "15" at bounding box center [568, 539] width 19 height 19
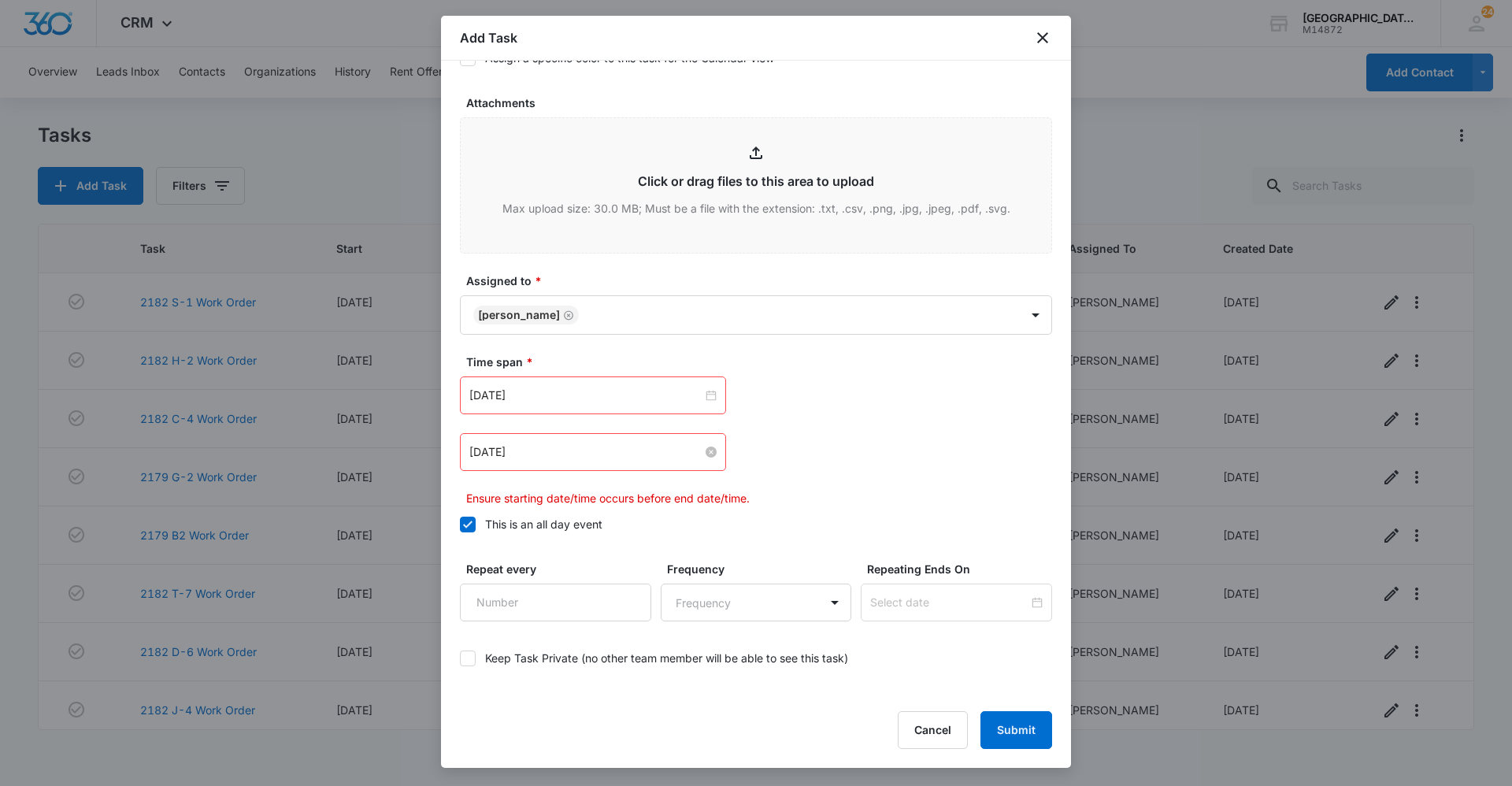
click at [623, 460] on div "[DATE]" at bounding box center [593, 452] width 266 height 38
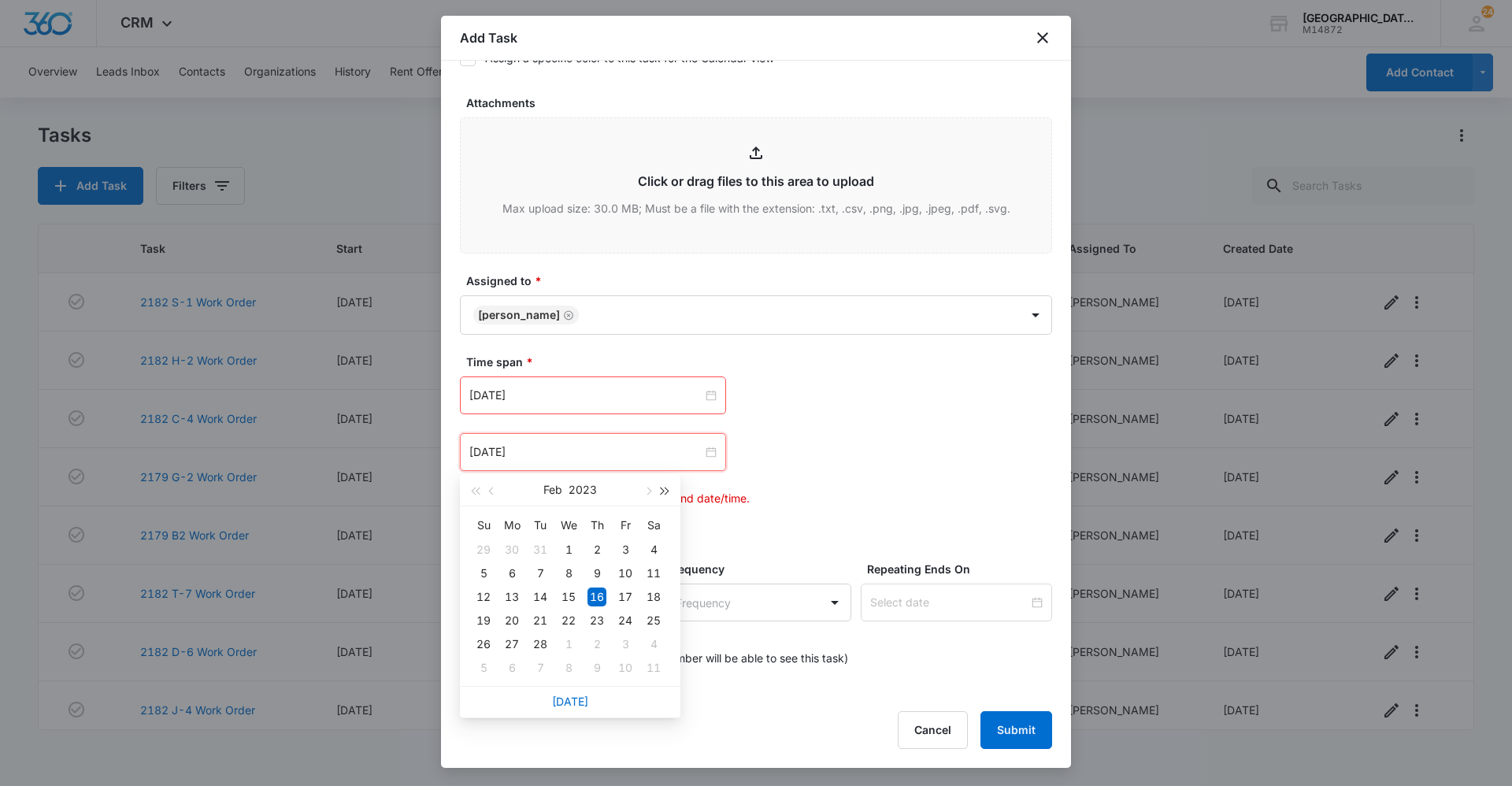
click at [661, 490] on span "button" at bounding box center [665, 491] width 8 height 8
click at [661, 488] on span "button" at bounding box center [665, 491] width 8 height 8
click at [649, 490] on span "button" at bounding box center [647, 491] width 8 height 8
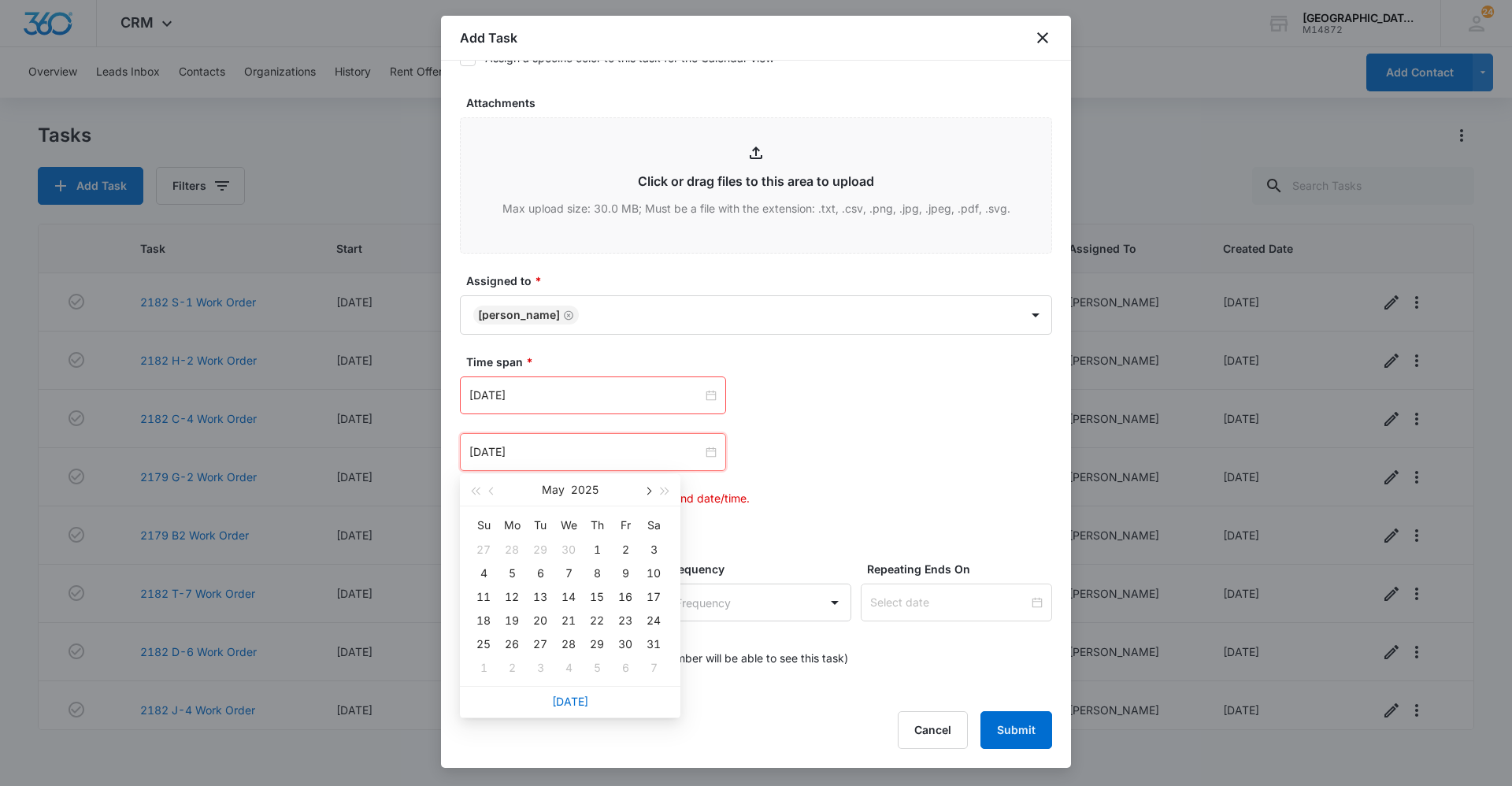
click at [649, 490] on span "button" at bounding box center [647, 491] width 8 height 8
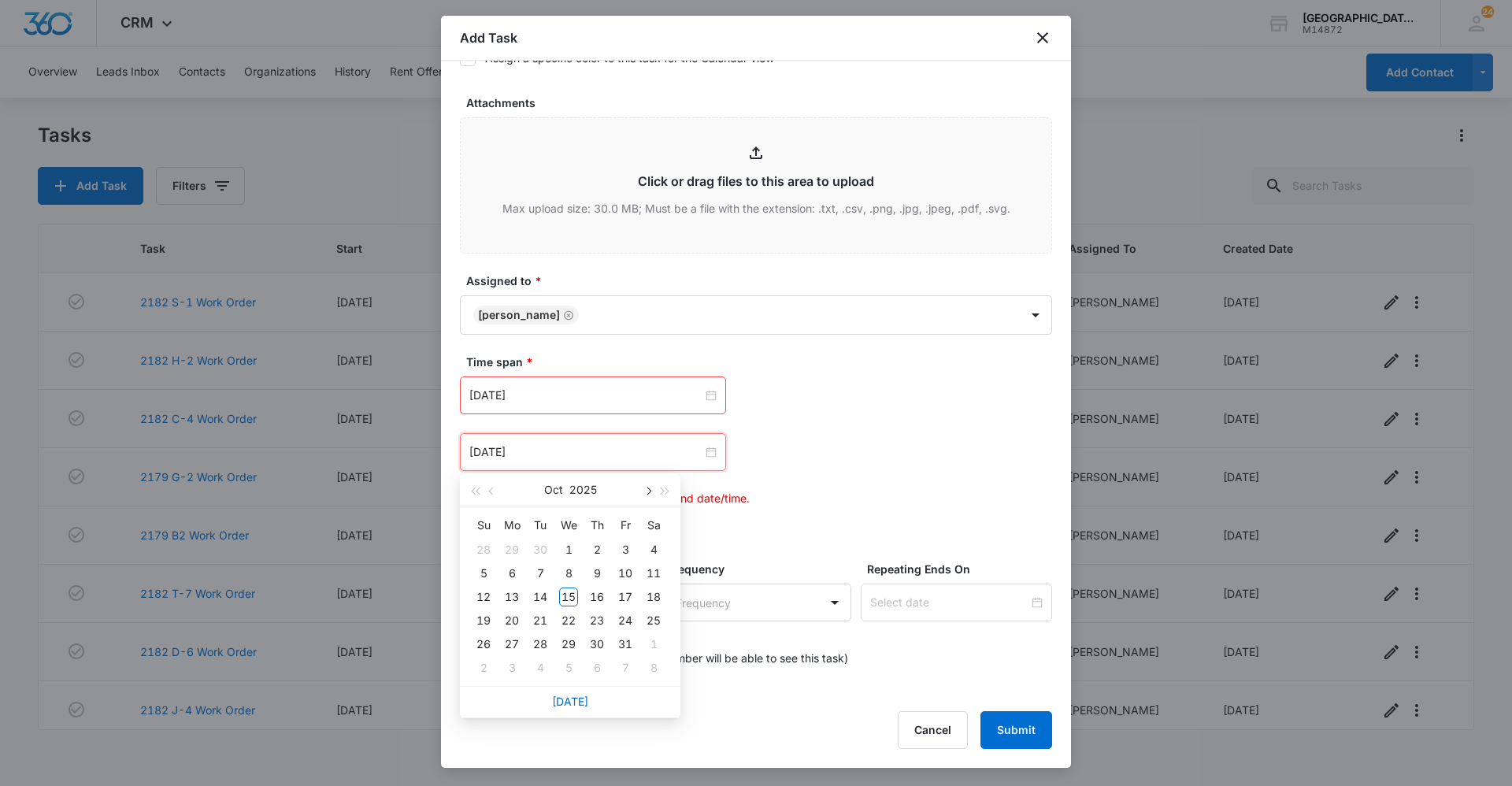
click at [649, 490] on span "button" at bounding box center [647, 491] width 8 height 8
click at [488, 494] on button "button" at bounding box center [492, 489] width 18 height 31
type input "[DATE]"
click at [574, 615] on div "22" at bounding box center [568, 621] width 19 height 19
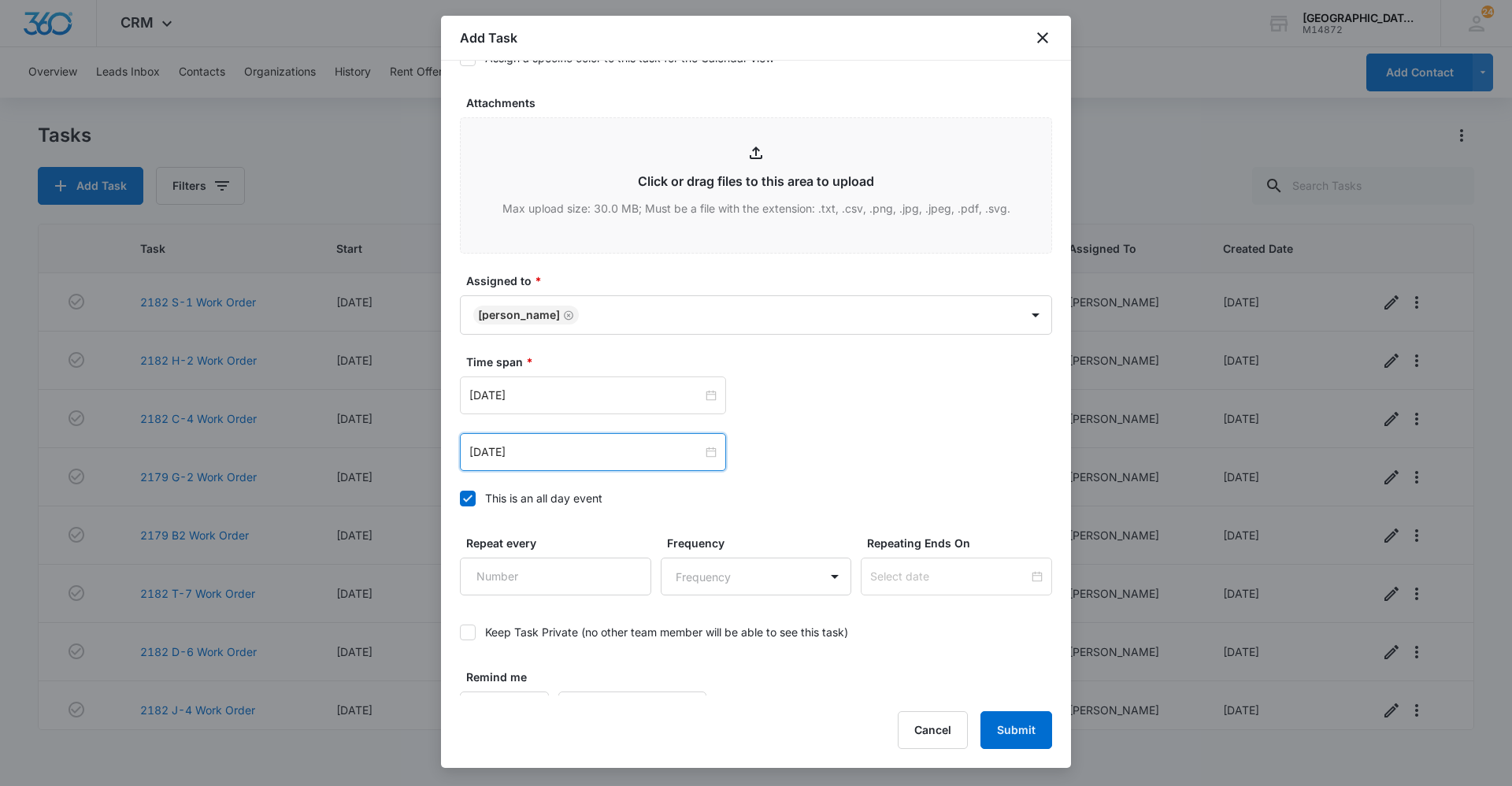
click at [840, 389] on div "[DATE] [DATE] Su Mo Tu We Th Fr Sa 28 29 30 1 2 3 4 5 6 7 8 9 10 11 12 13 14 15…" at bounding box center [756, 395] width 592 height 38
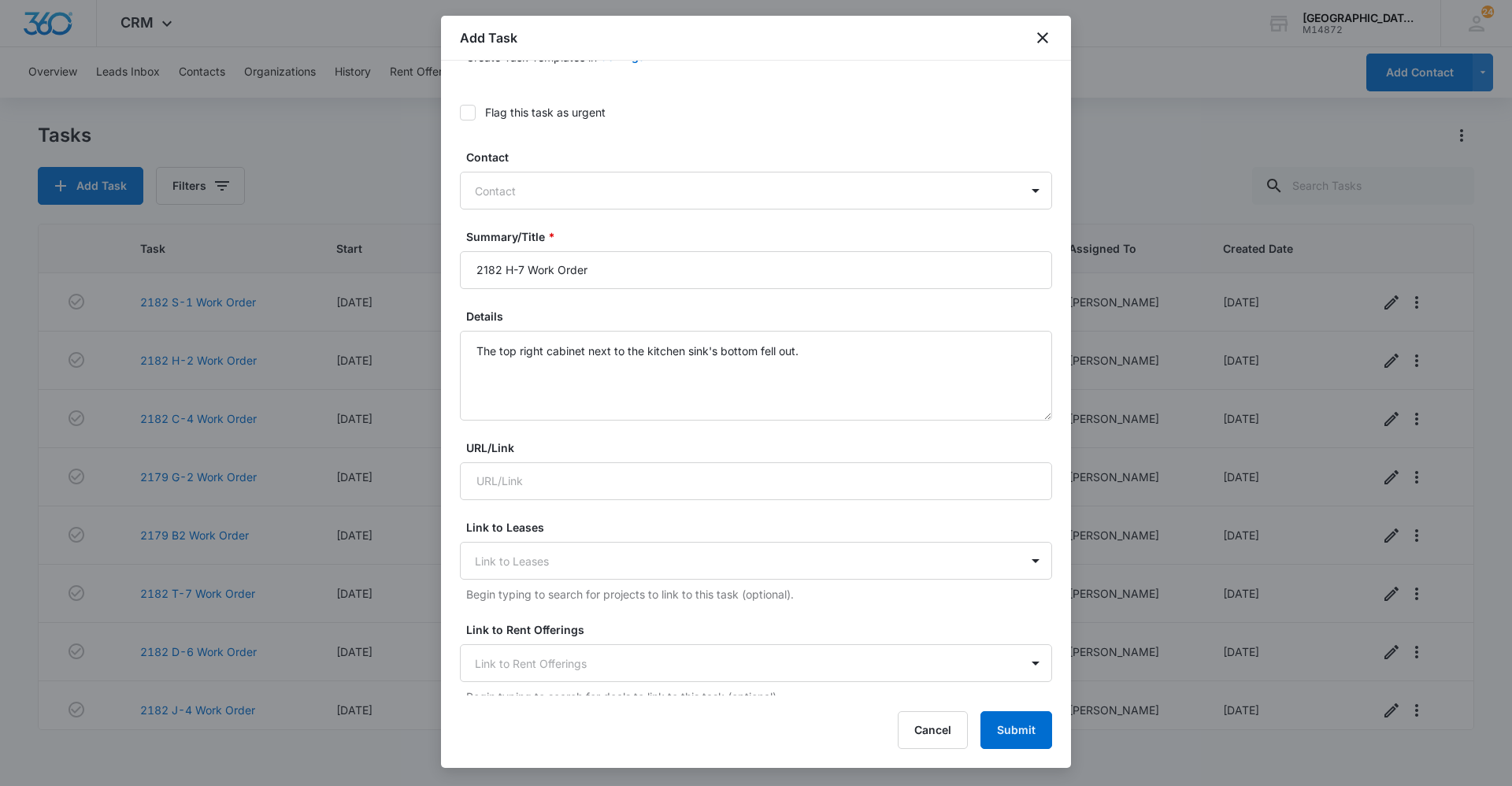
scroll to position [79, 0]
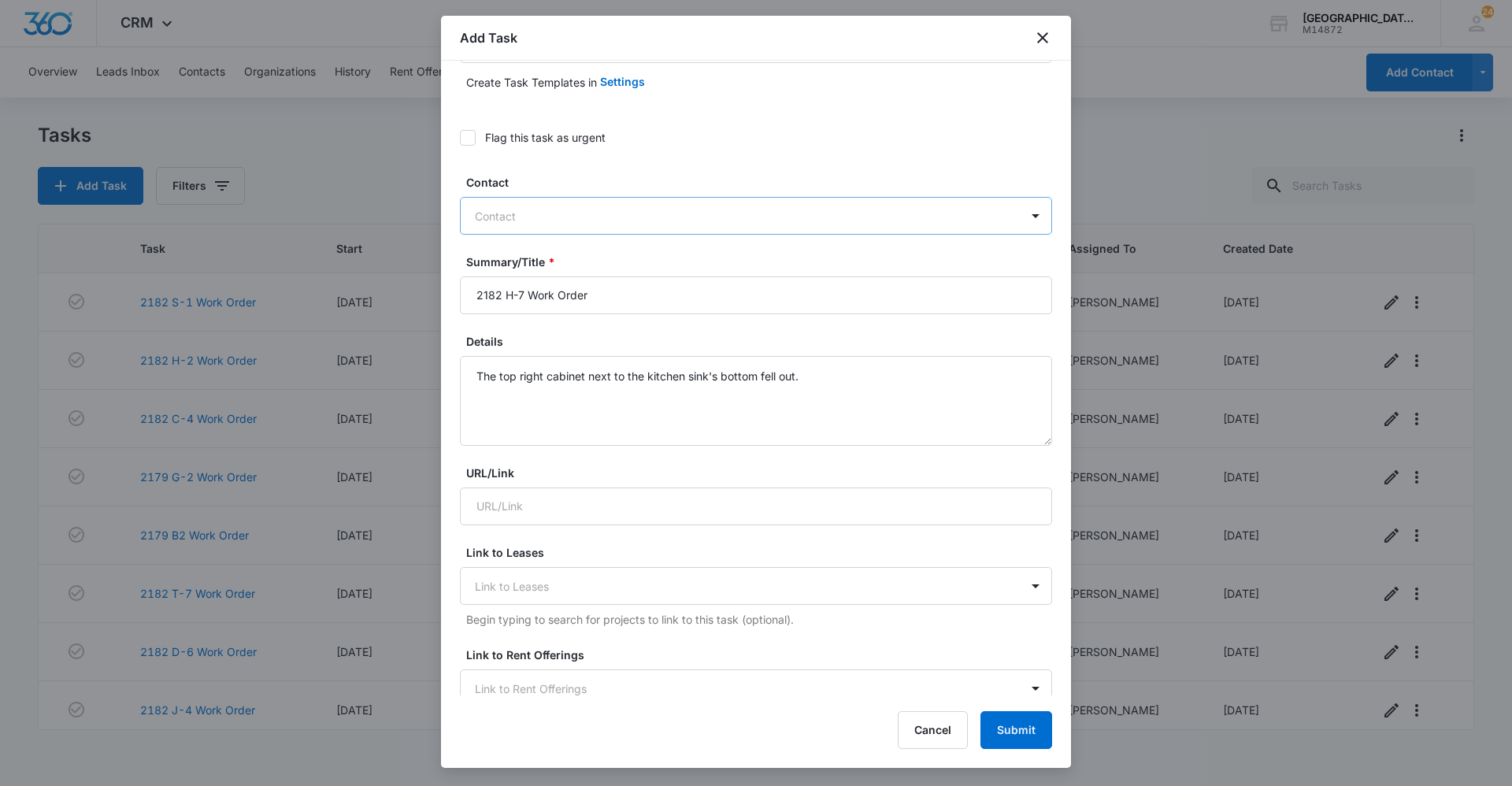
click at [716, 207] on div at bounding box center [746, 215] width 543 height 19
type input "h-7"
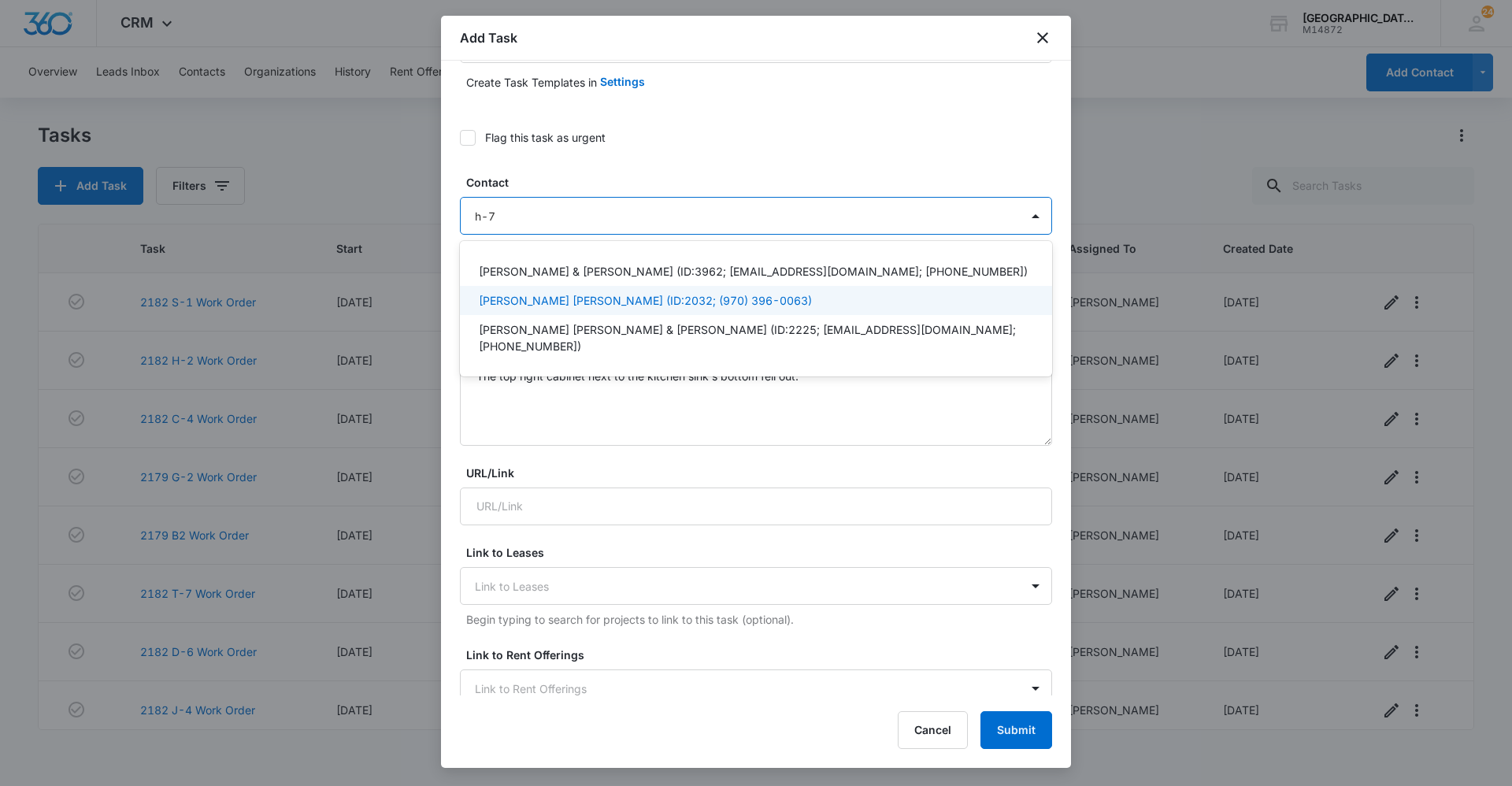
click at [609, 302] on p "[PERSON_NAME] [PERSON_NAME] (ID:2032; (970) 396-0063)" at bounding box center [645, 301] width 333 height 17
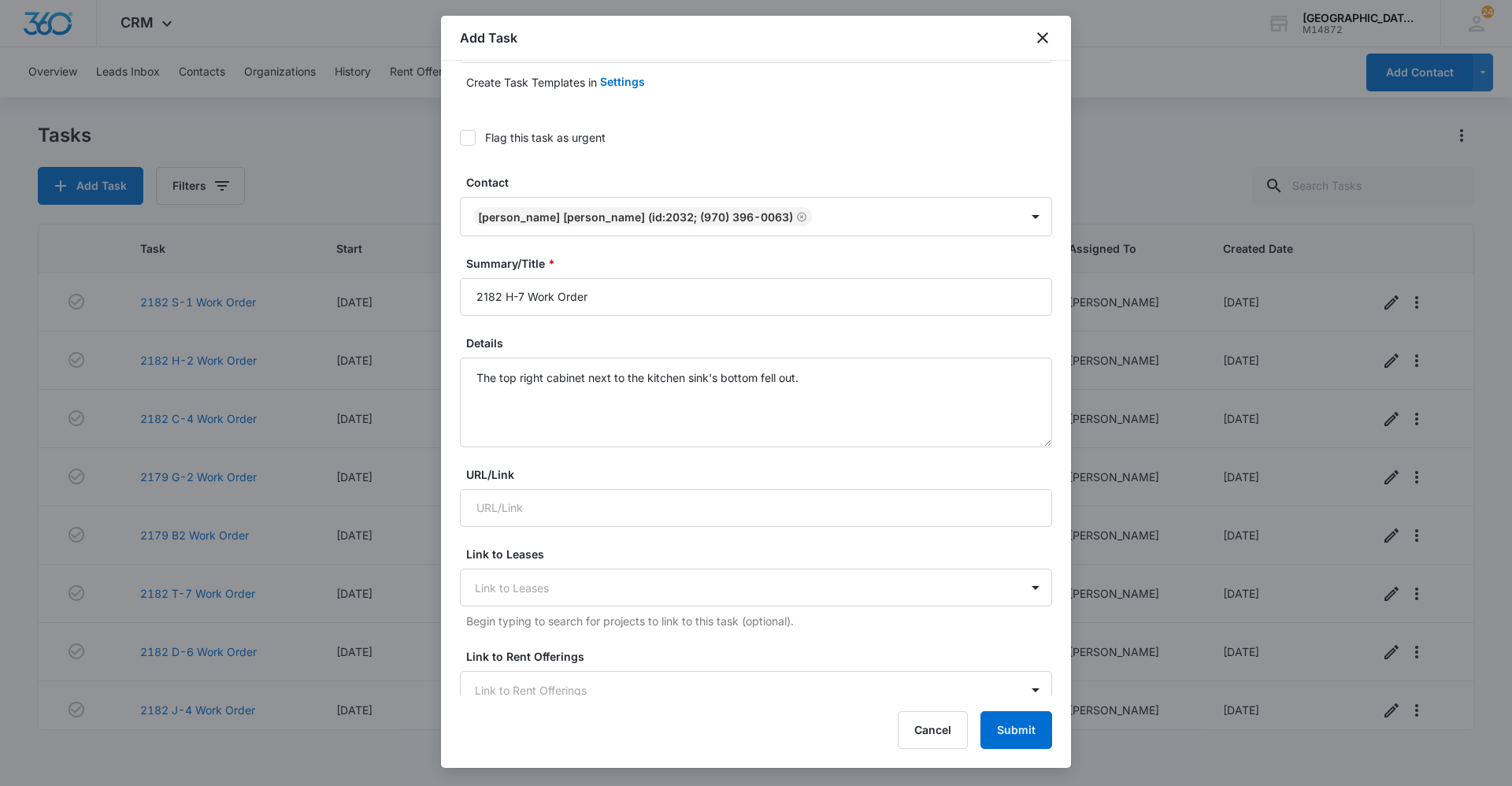
click at [790, 166] on form "Select Template (Unit #) Work Order Create Task Templates in Settings Flag this…" at bounding box center [756, 720] width 592 height 1439
click at [1009, 723] on button "Submit" at bounding box center [1016, 729] width 72 height 38
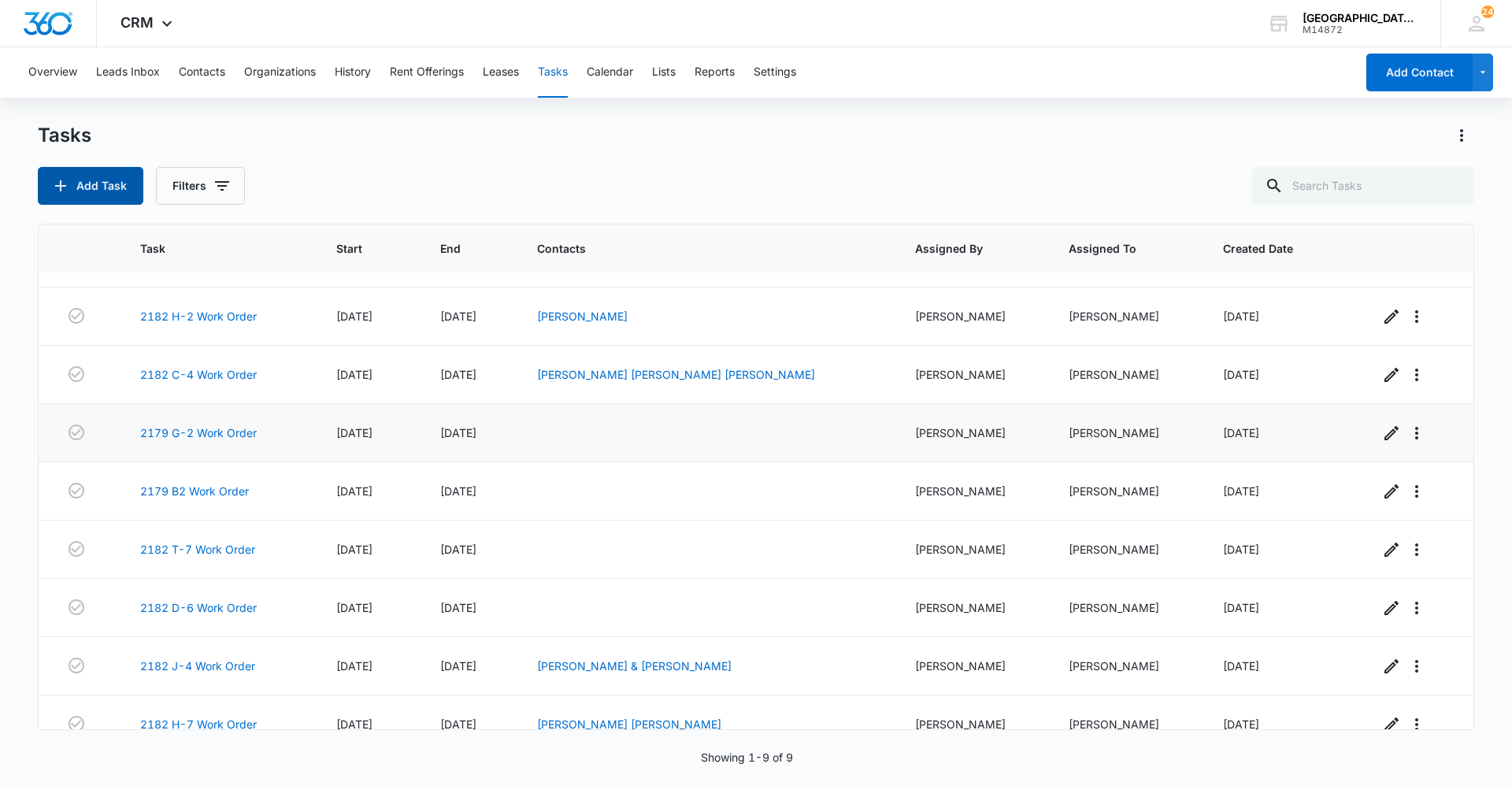
scroll to position [68, 0]
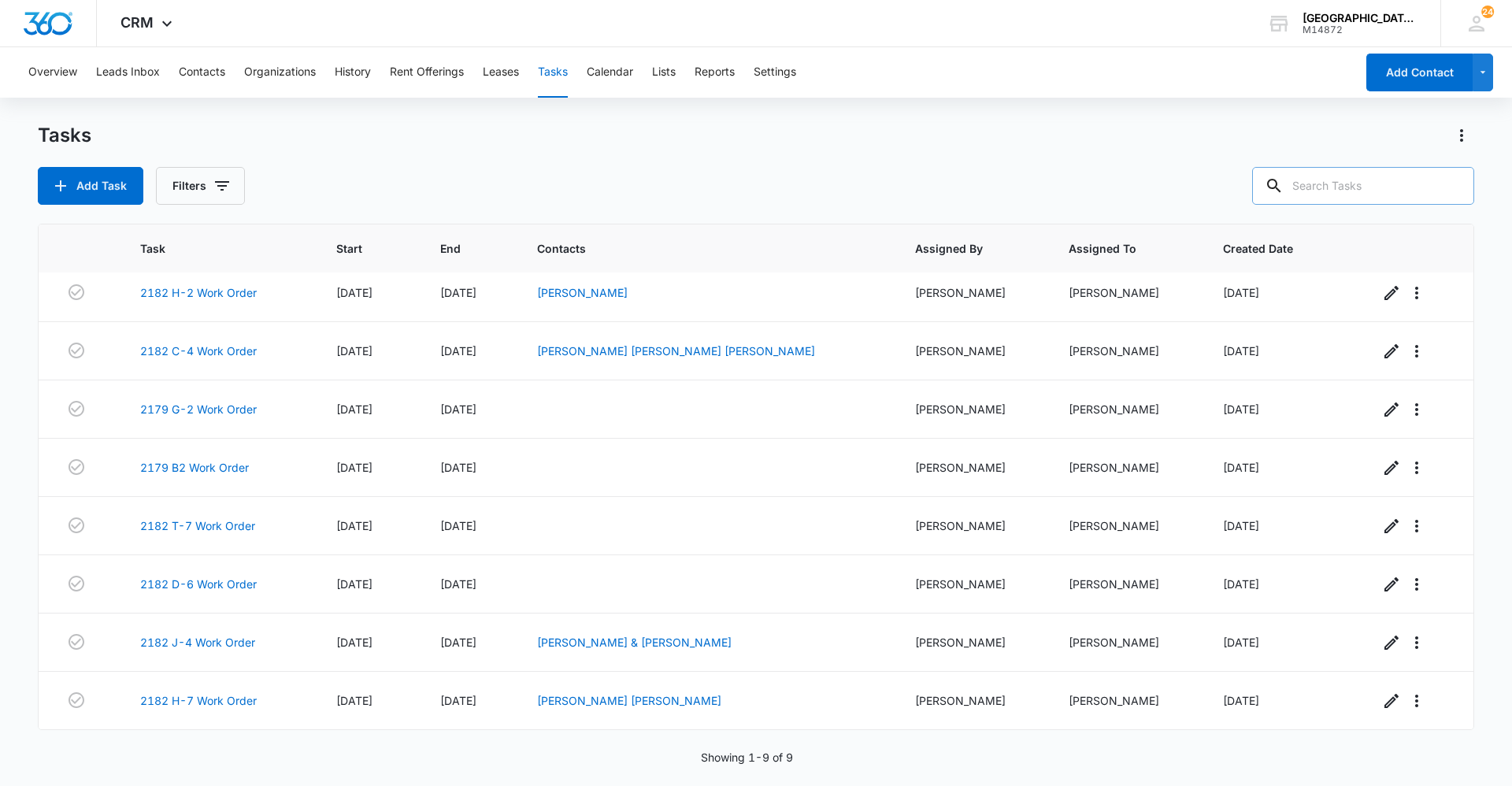
click at [1326, 183] on input "text" at bounding box center [1363, 186] width 222 height 38
type input "[PERSON_NAME]"
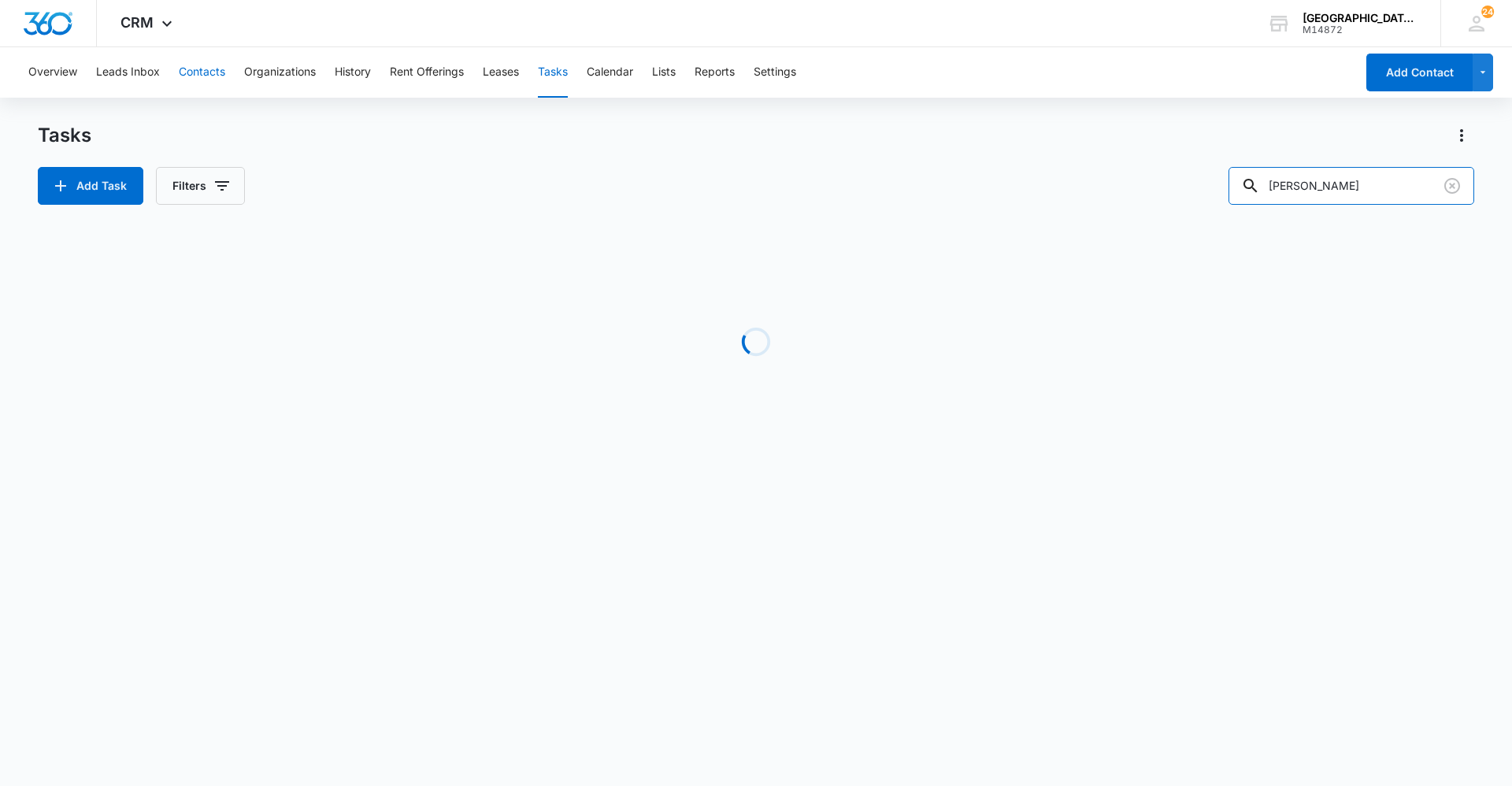
scroll to position [0, 0]
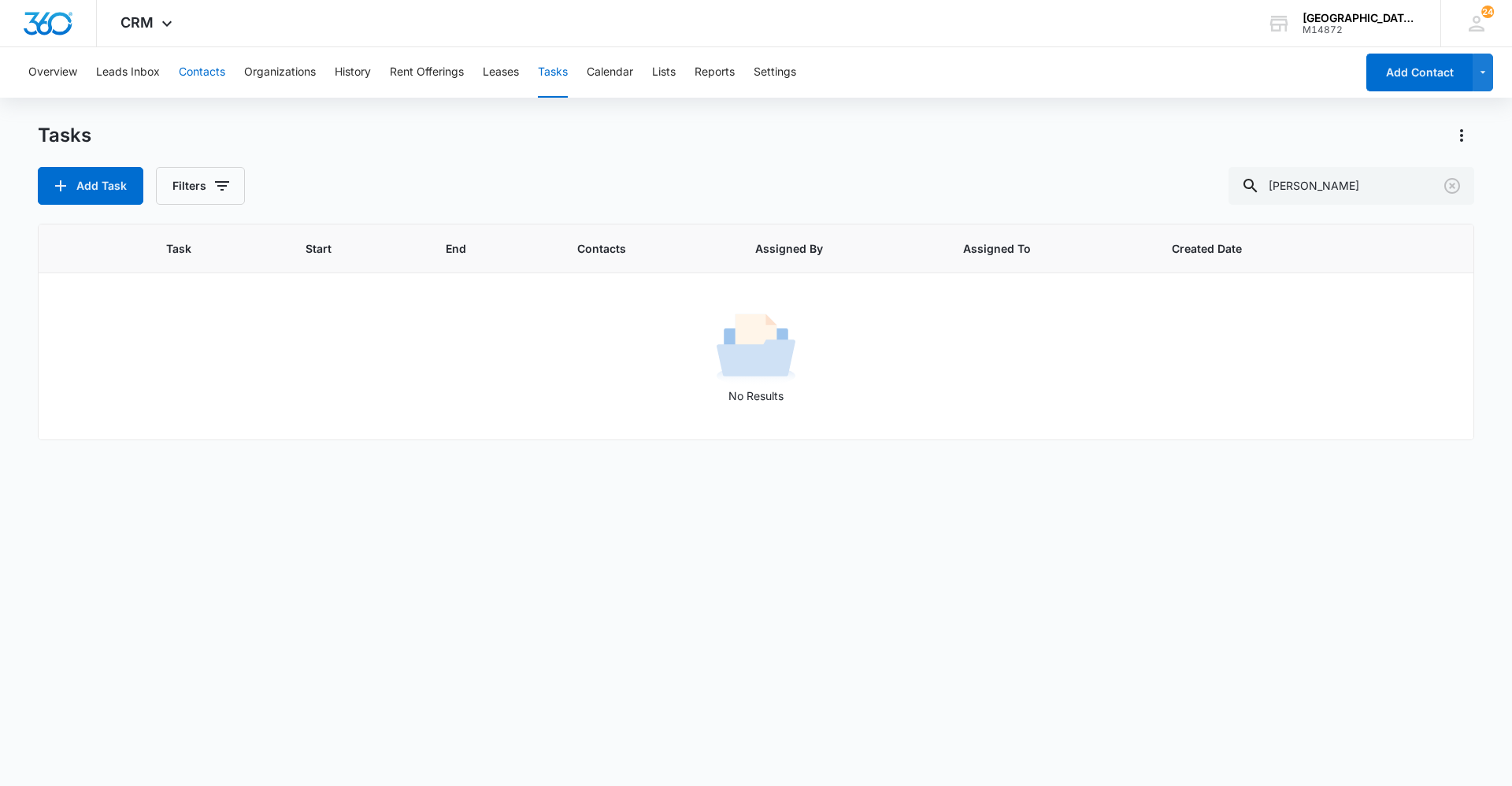
click at [193, 70] on button "Contacts" at bounding box center [202, 73] width 46 height 51
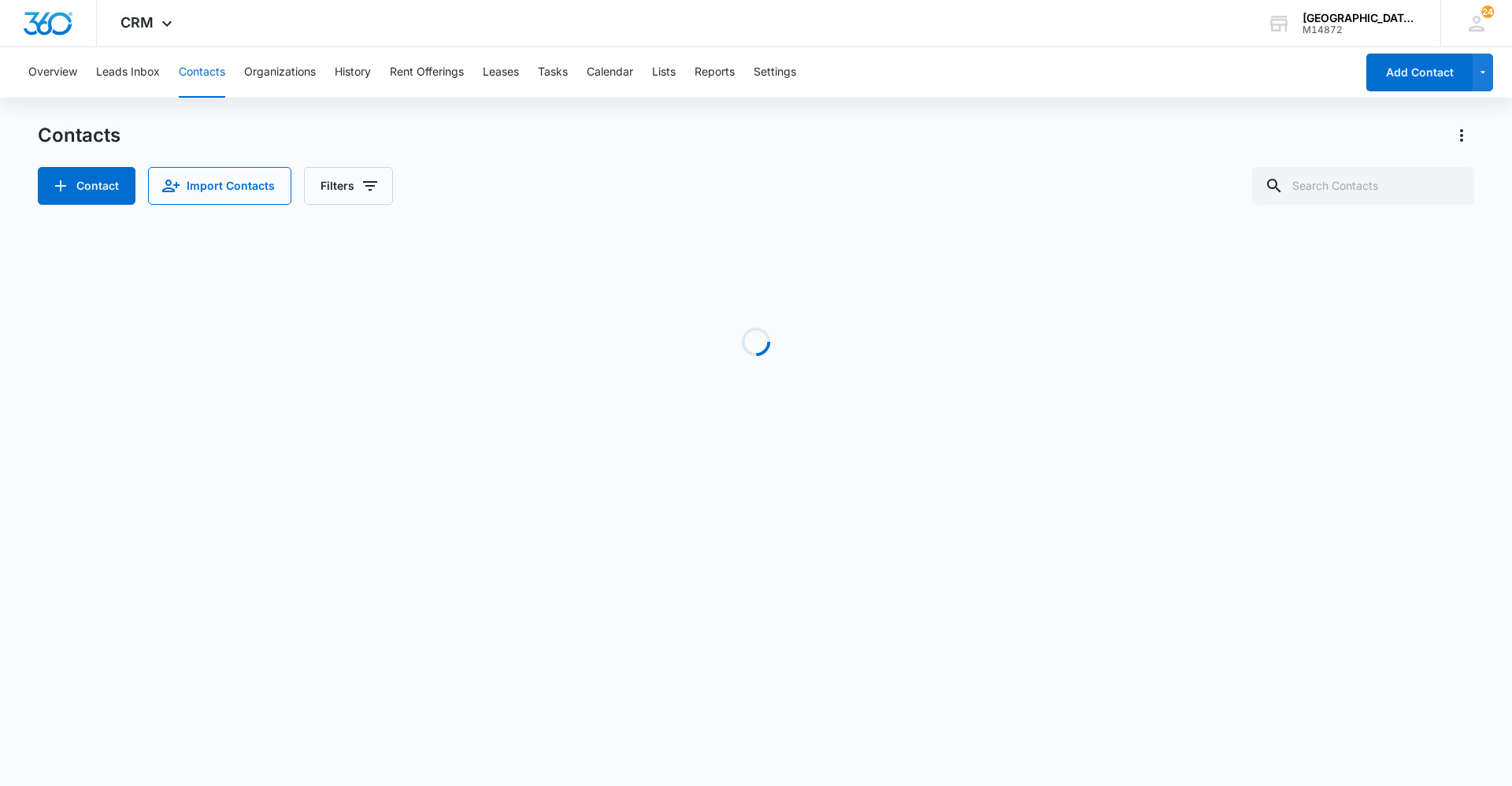
click at [193, 74] on button "Contacts" at bounding box center [202, 73] width 46 height 51
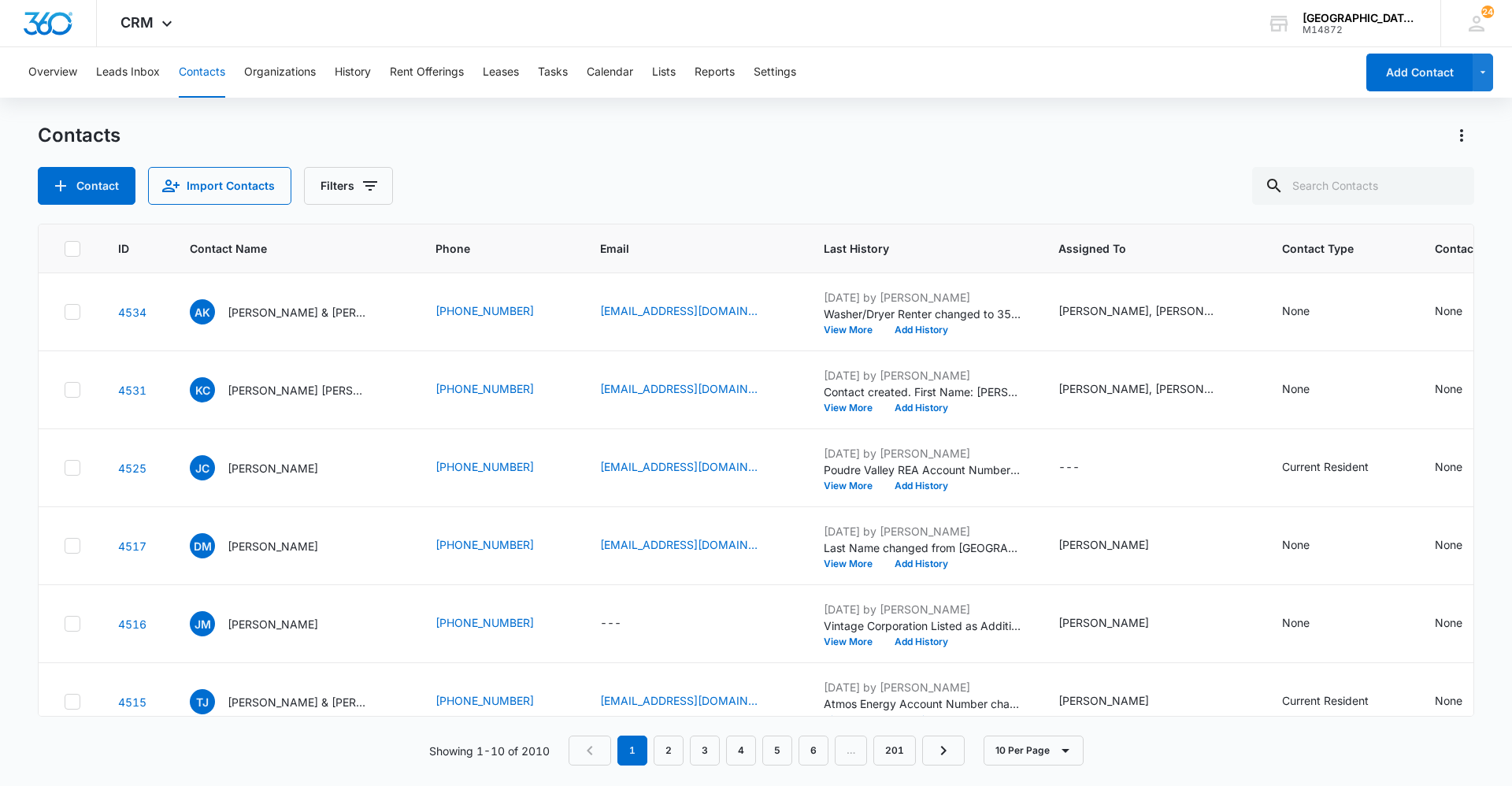
click at [193, 74] on button "Contacts" at bounding box center [202, 73] width 46 height 51
click at [1333, 184] on input "text" at bounding box center [1363, 186] width 222 height 38
type input "[PERSON_NAME]"
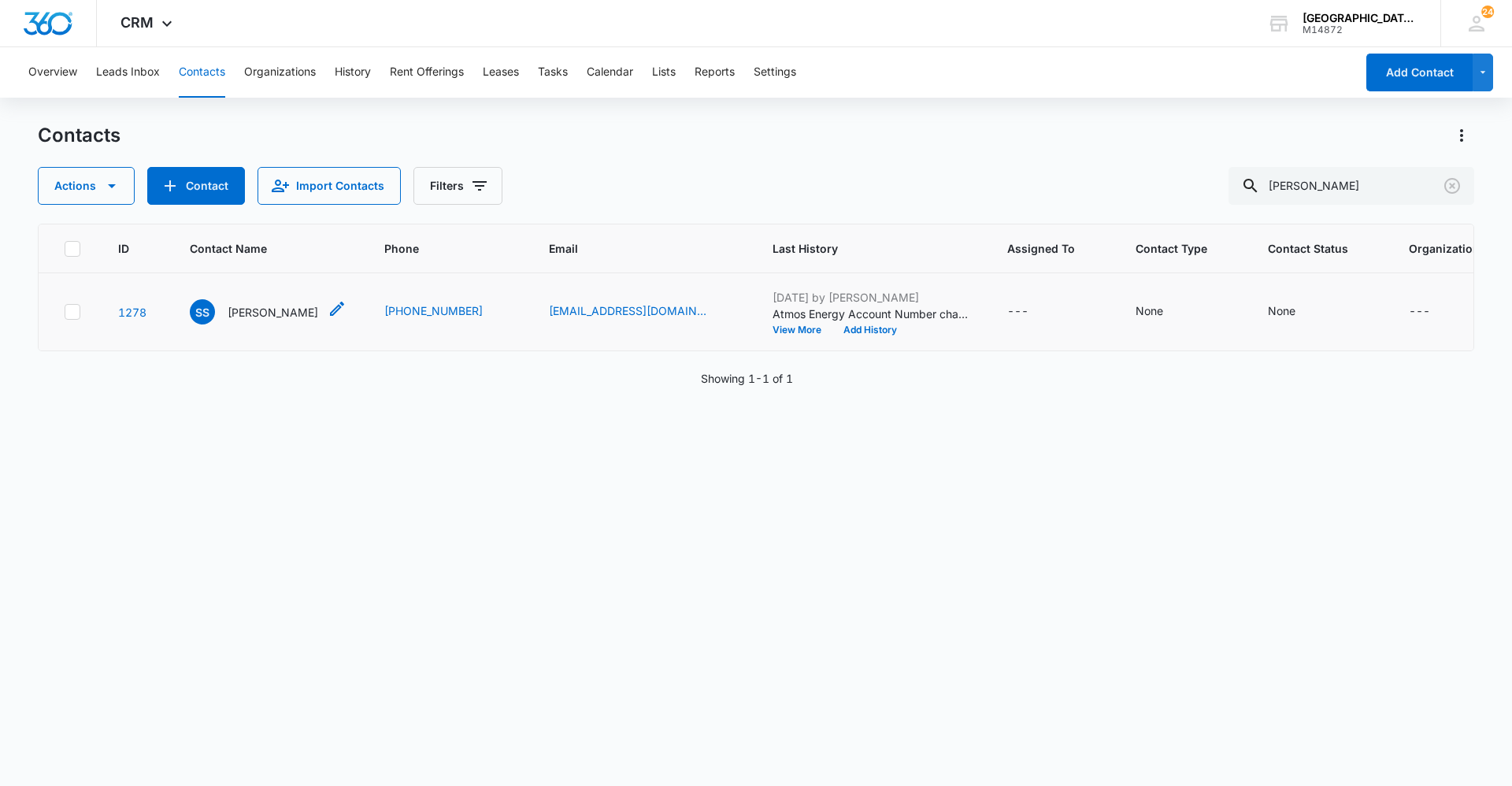
click at [235, 304] on p "[PERSON_NAME]" at bounding box center [272, 312] width 90 height 17
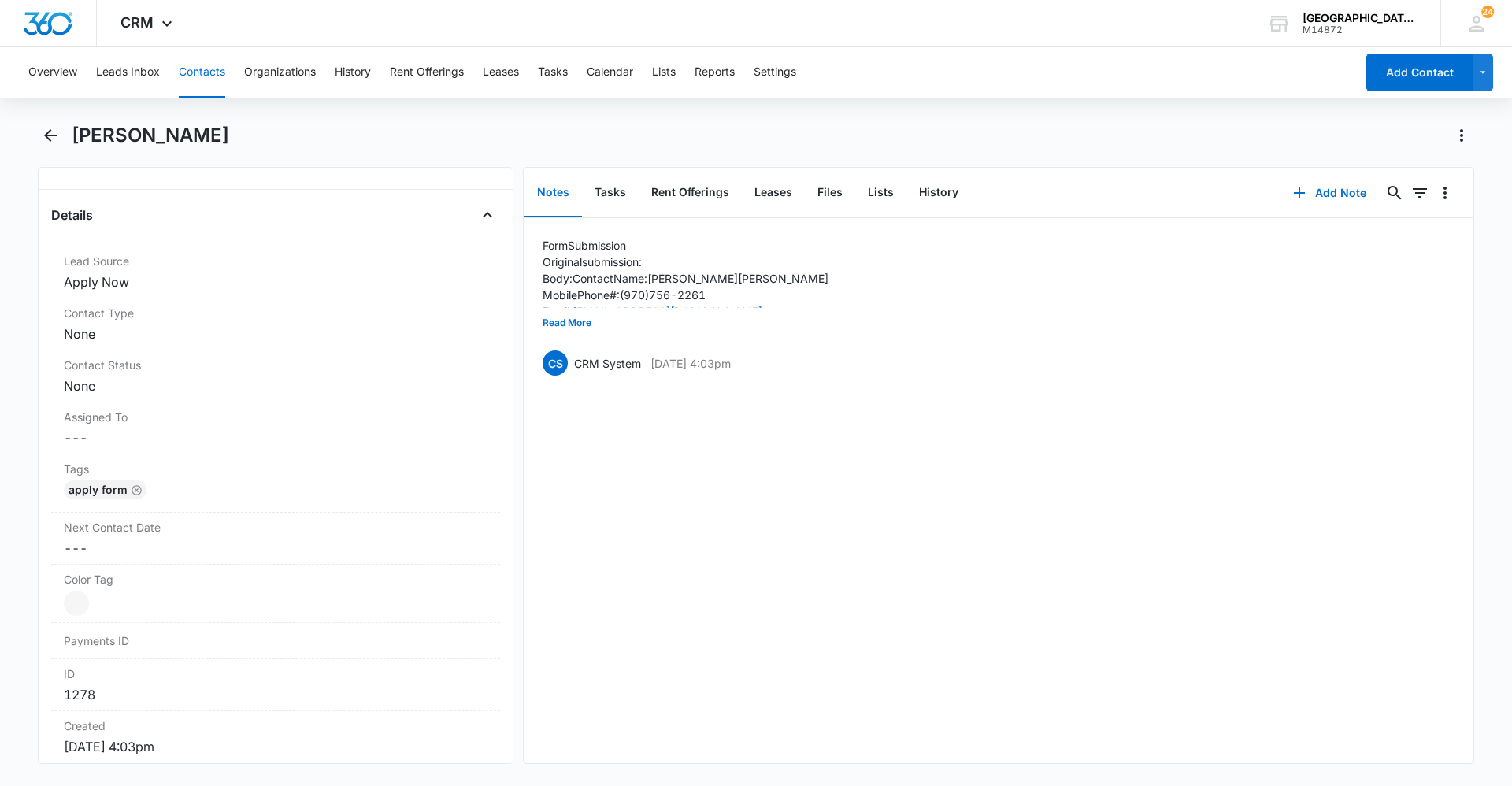
scroll to position [309, 0]
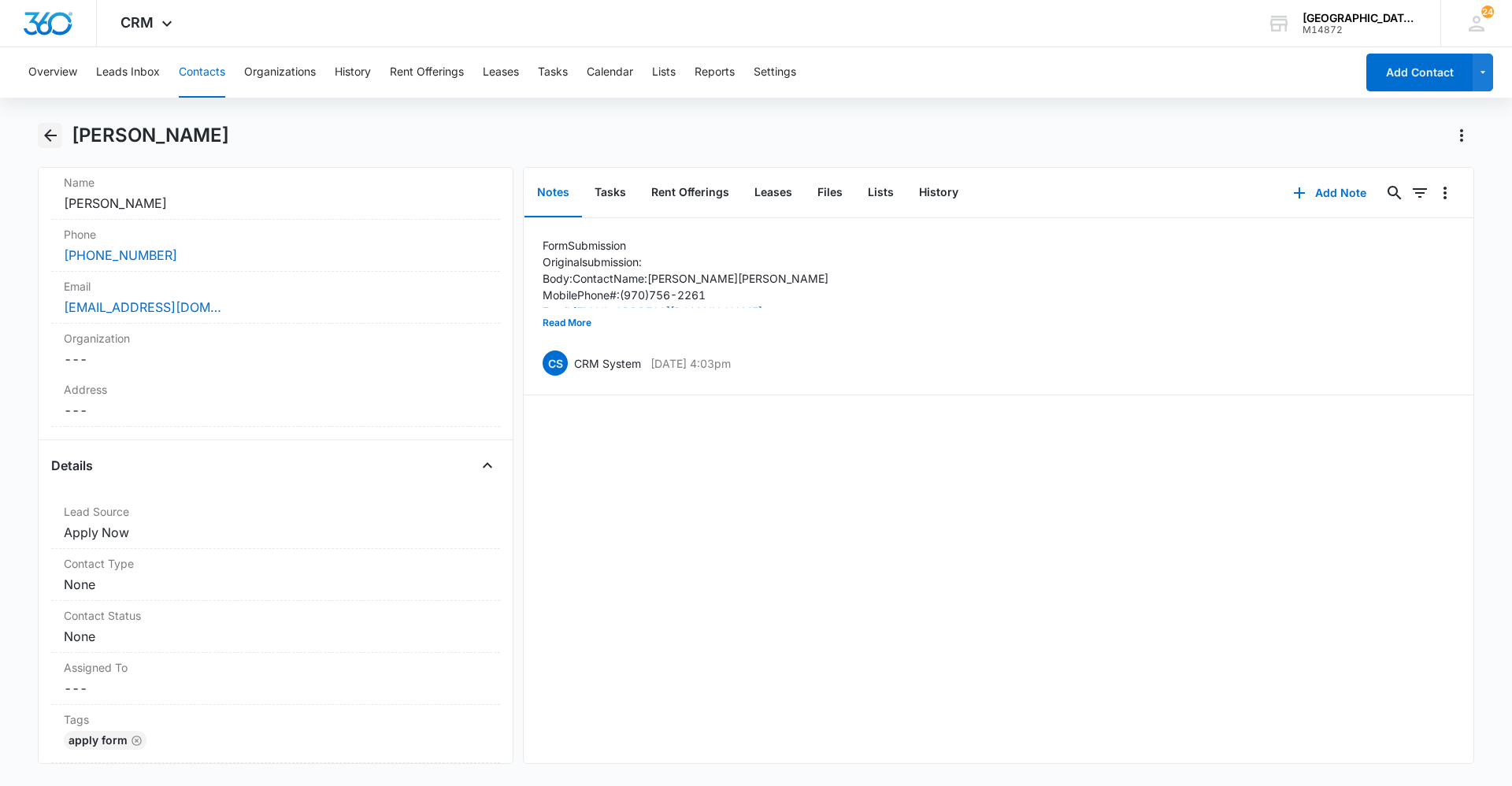
click at [52, 127] on icon "Back" at bounding box center [50, 135] width 19 height 19
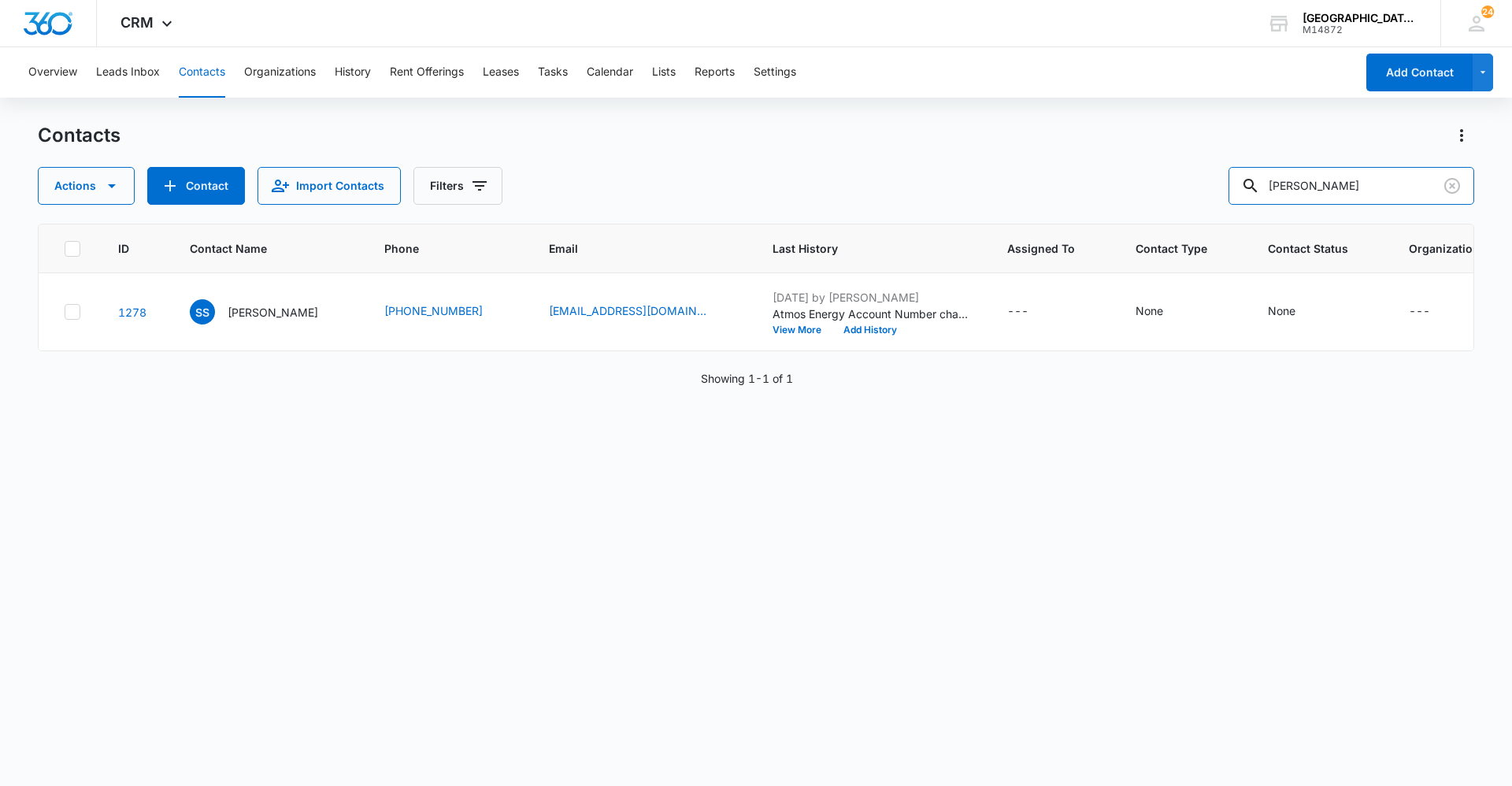
drag, startPoint x: 1340, startPoint y: 168, endPoint x: 1042, endPoint y: 141, distance: 299.2
click at [1053, 138] on div "Contacts Actions Contact Import Contacts Filters [PERSON_NAME]" at bounding box center [756, 163] width 1437 height 82
type input "sage"
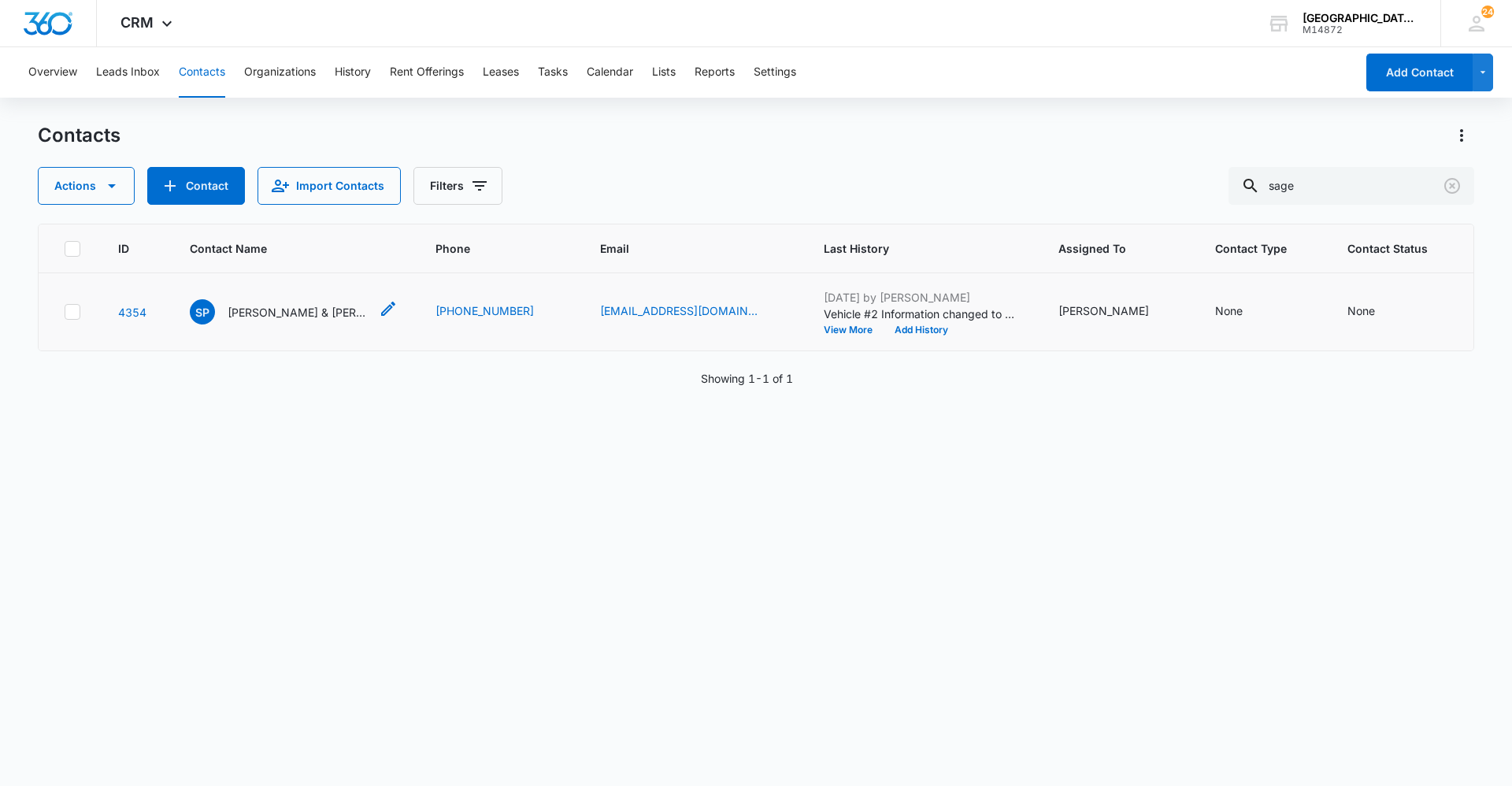
click at [283, 304] on p "[PERSON_NAME] & [PERSON_NAME]" at bounding box center [298, 312] width 142 height 17
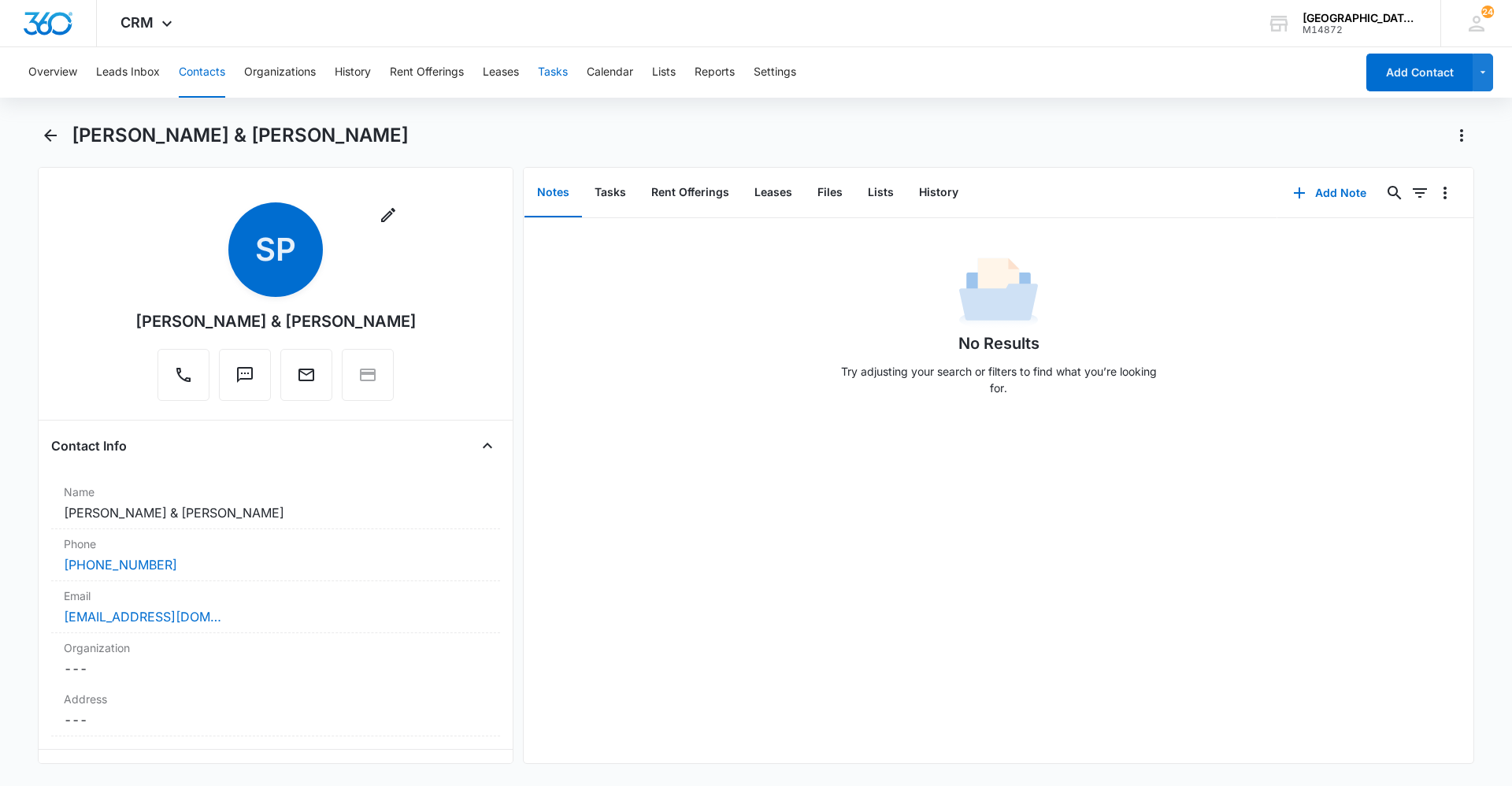
click at [558, 64] on button "Tasks" at bounding box center [552, 73] width 30 height 51
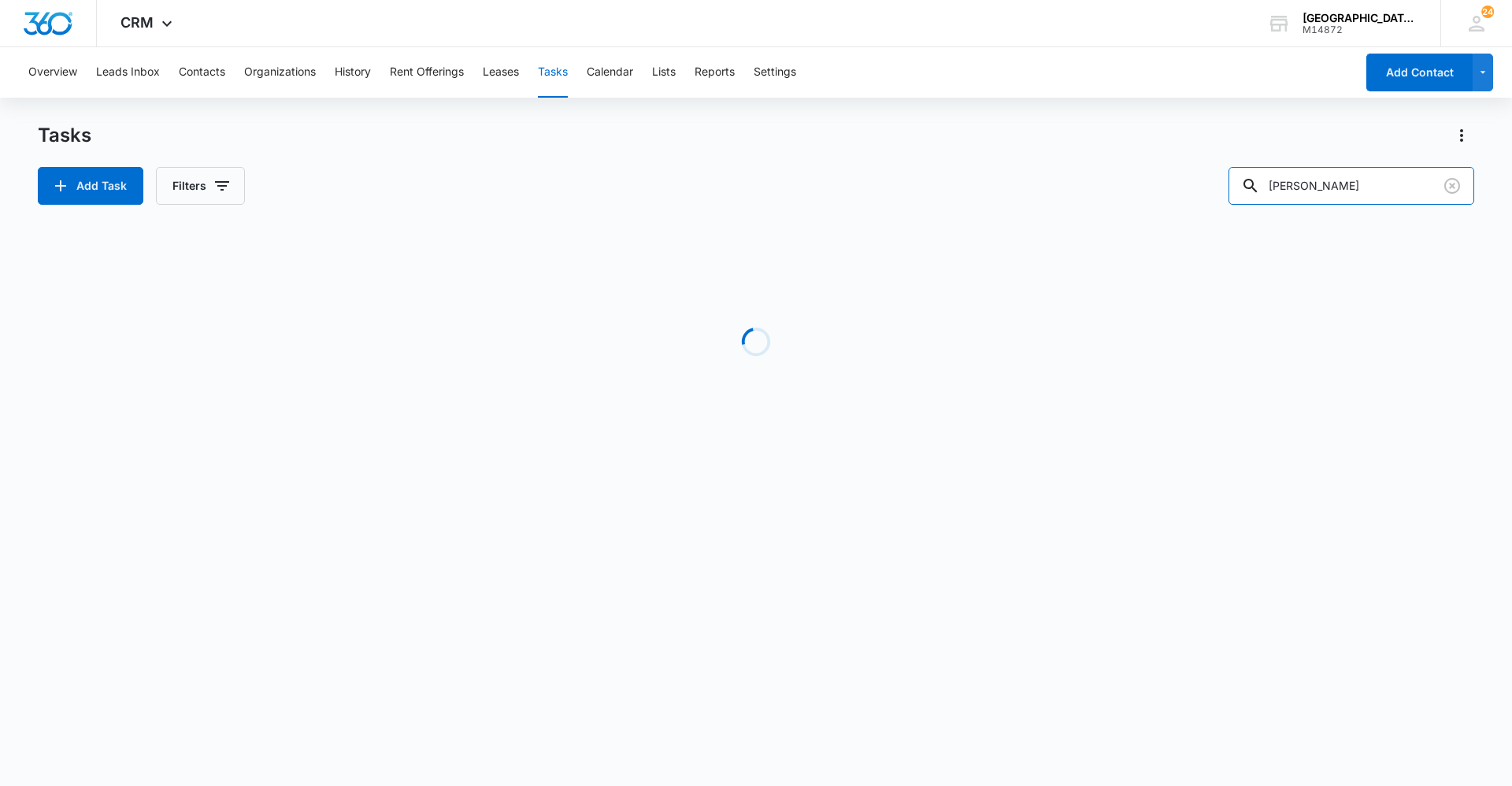
drag, startPoint x: 1401, startPoint y: 177, endPoint x: 1080, endPoint y: 175, distance: 321.0
click at [1107, 182] on div "Add Task Filters [PERSON_NAME]" at bounding box center [756, 186] width 1437 height 38
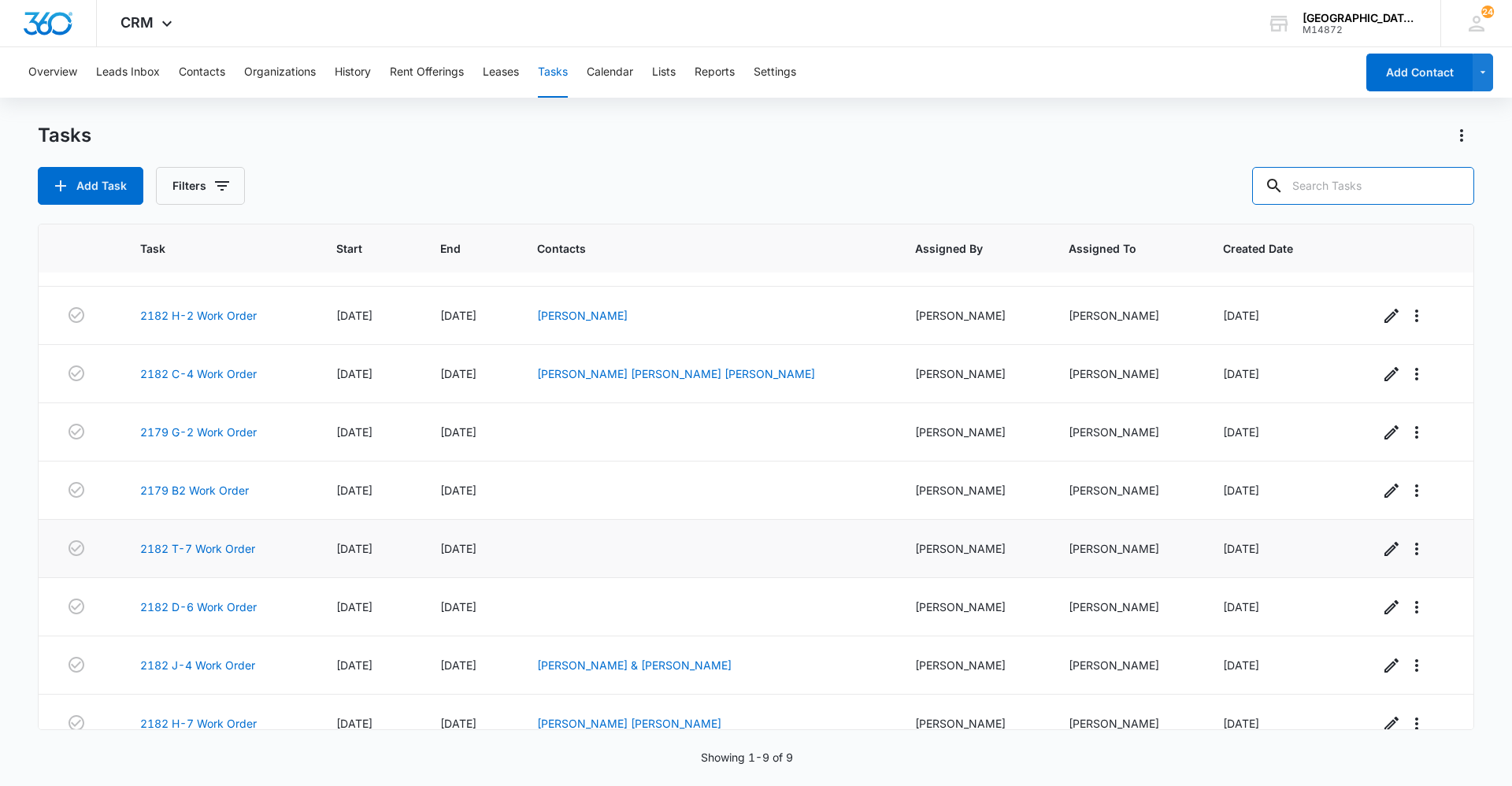
scroll to position [68, 0]
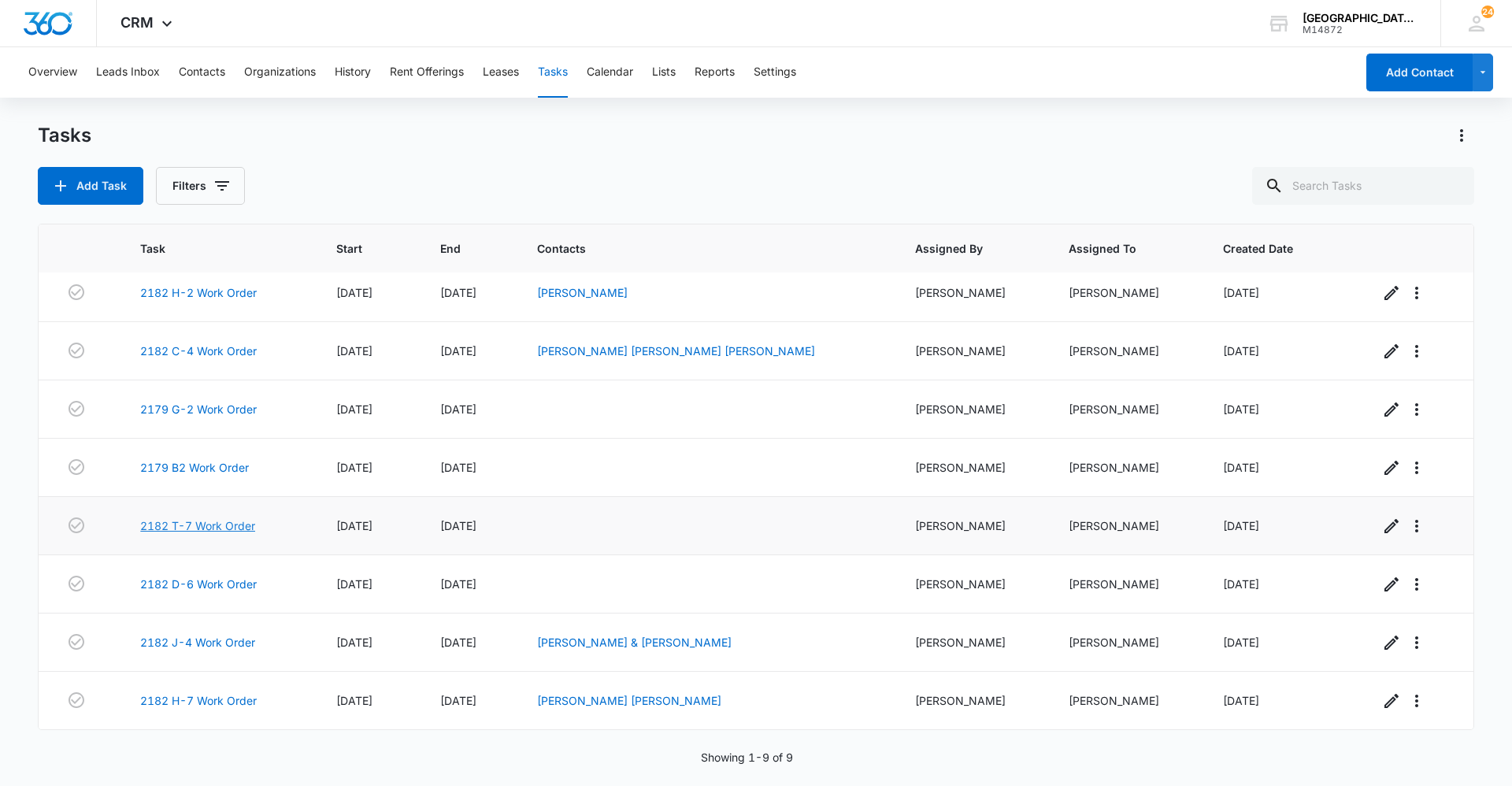
click at [188, 526] on link "2182 T-7 Work Order" at bounding box center [198, 526] width 115 height 17
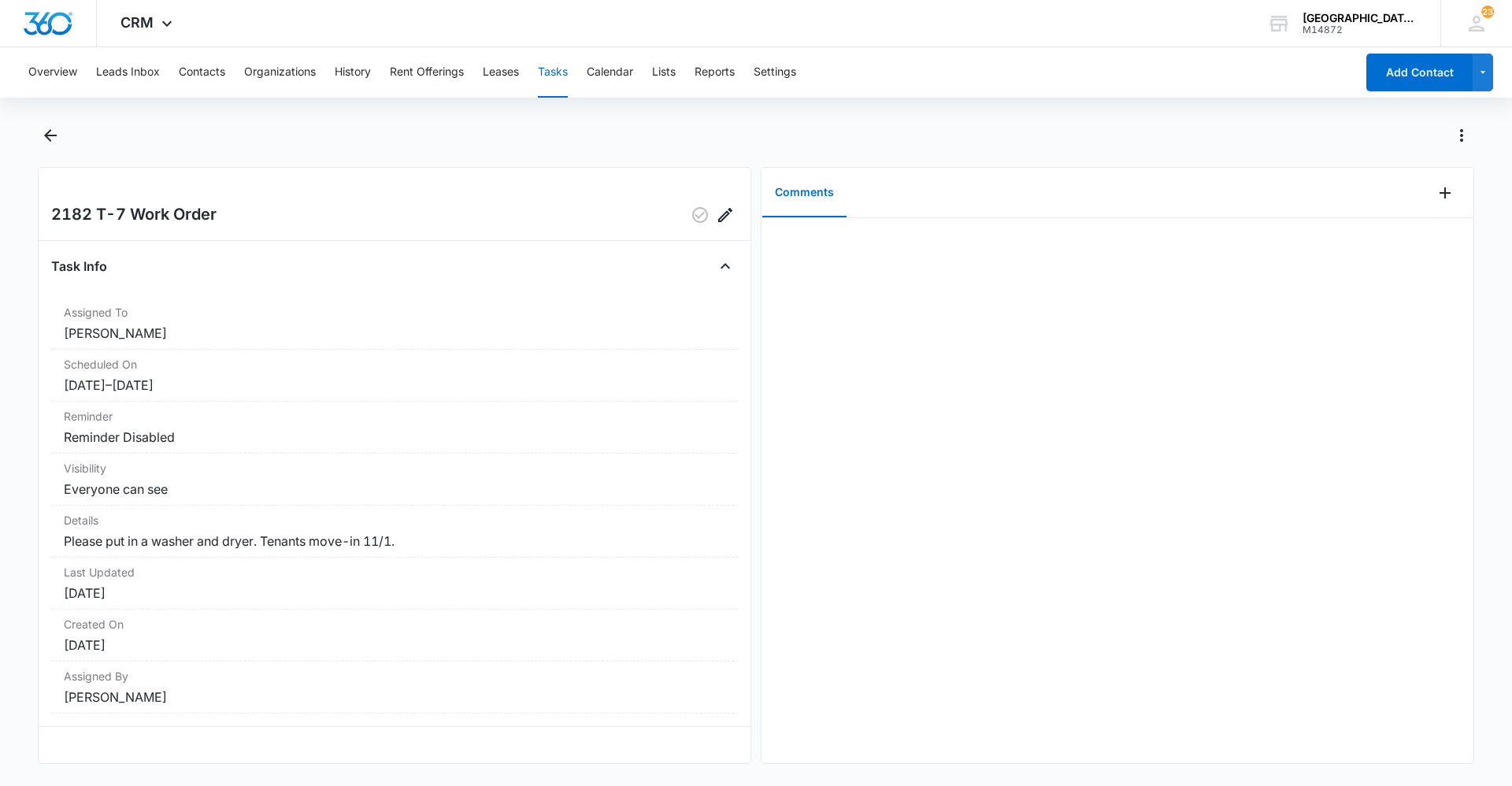
scroll to position [7, 0]
click at [59, 136] on icon "Back" at bounding box center [50, 135] width 19 height 19
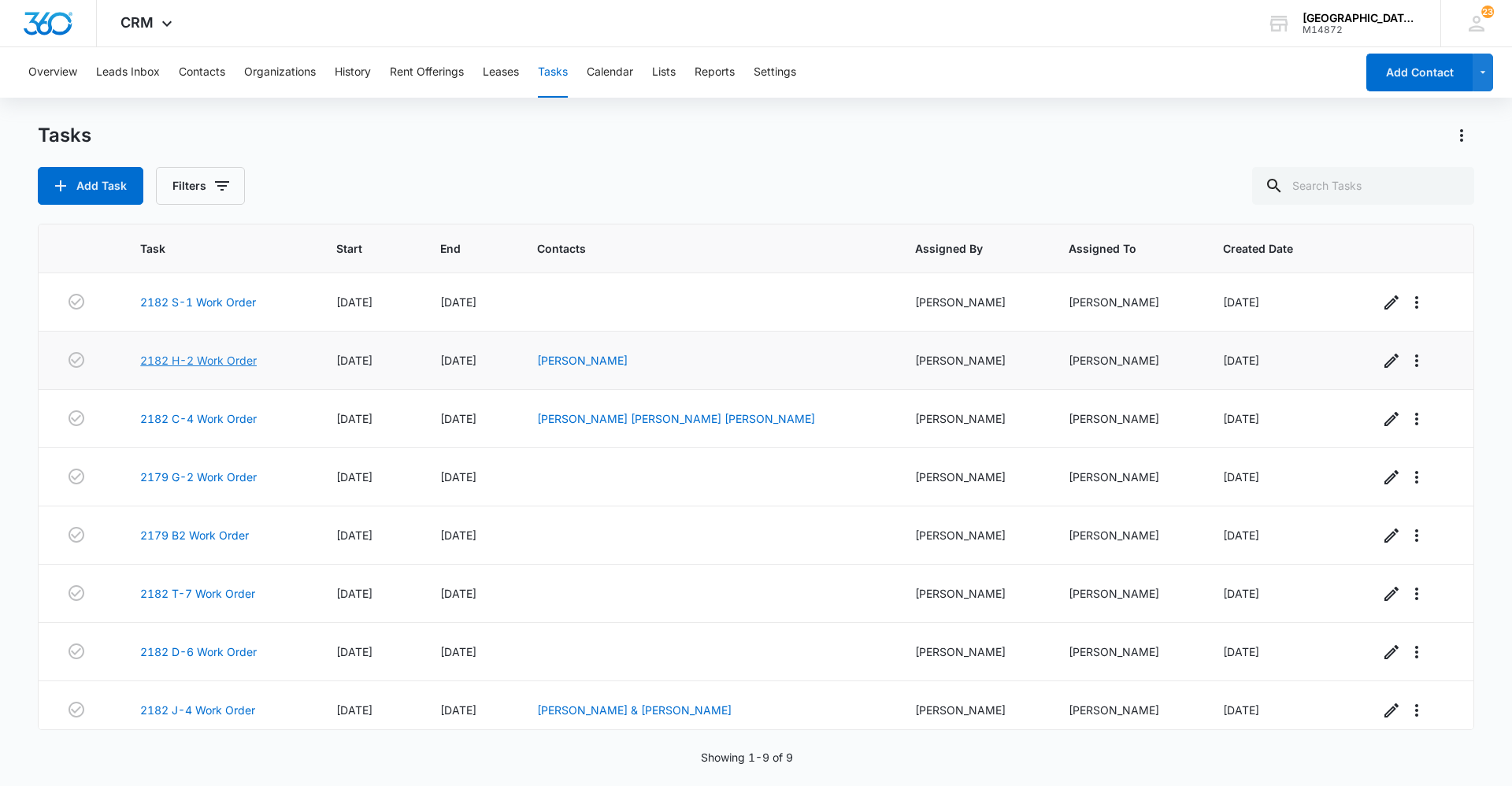
click at [237, 363] on link "2182 H-2 Work Order" at bounding box center [199, 360] width 117 height 17
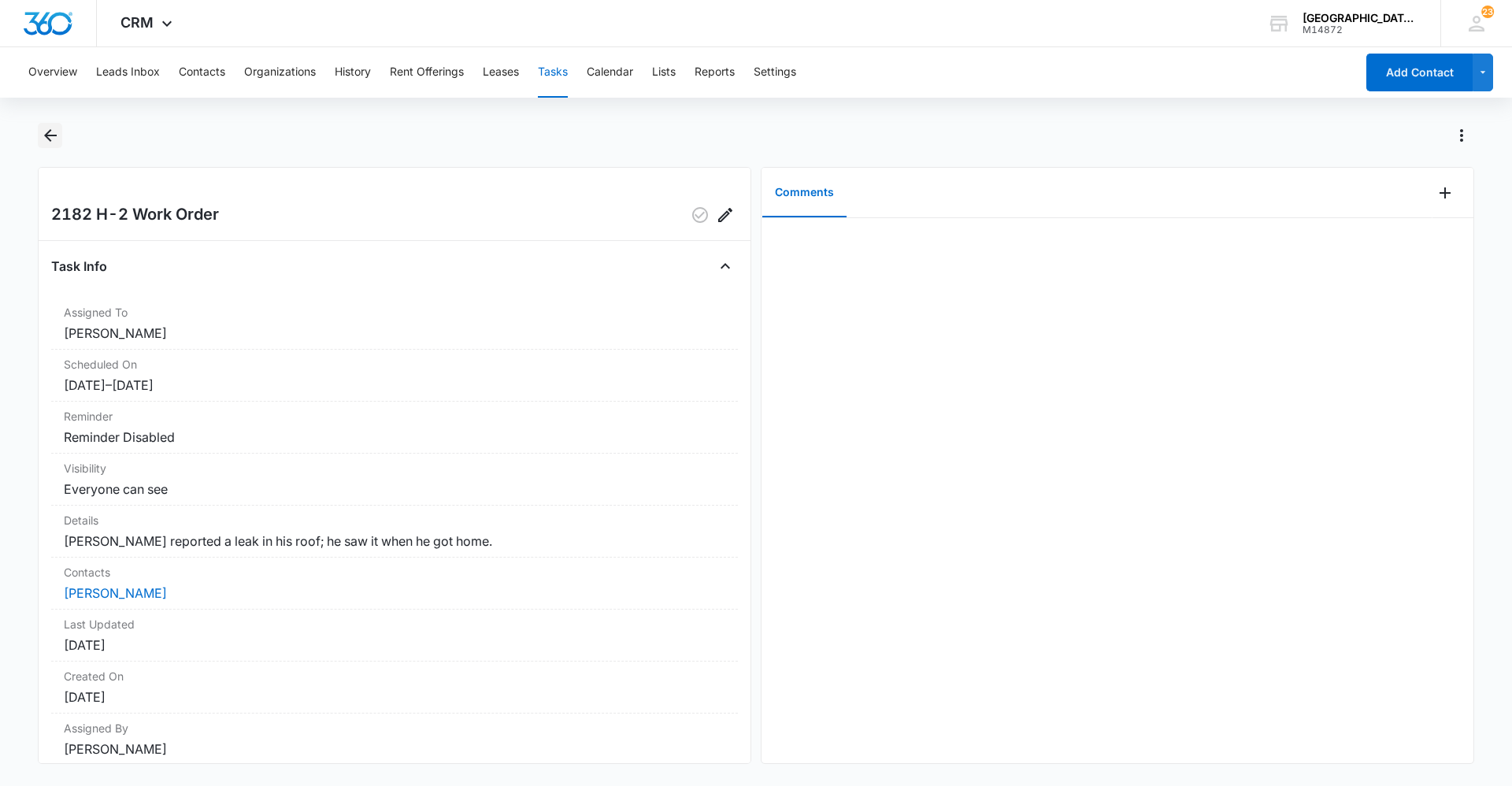
click at [56, 139] on icon "Back" at bounding box center [50, 135] width 19 height 19
